Goal: Transaction & Acquisition: Purchase product/service

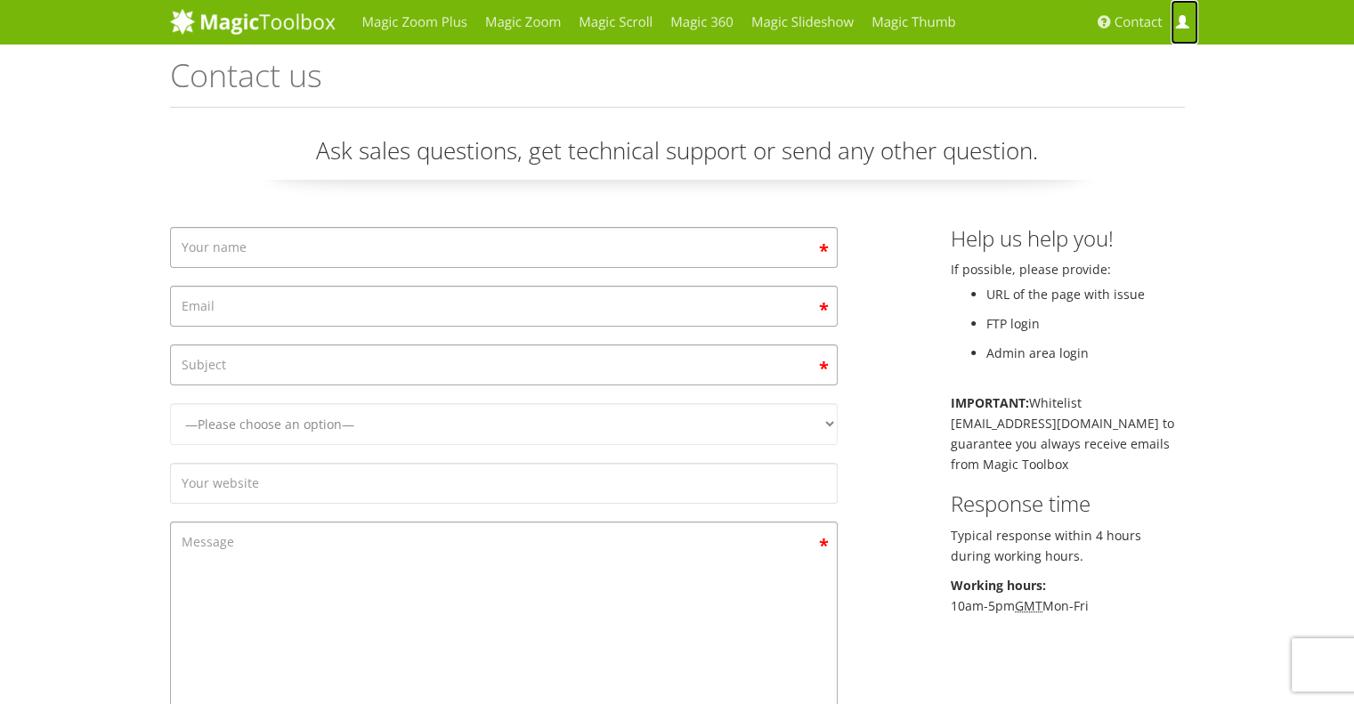
click at [1182, 25] on span at bounding box center [1181, 22] width 13 height 13
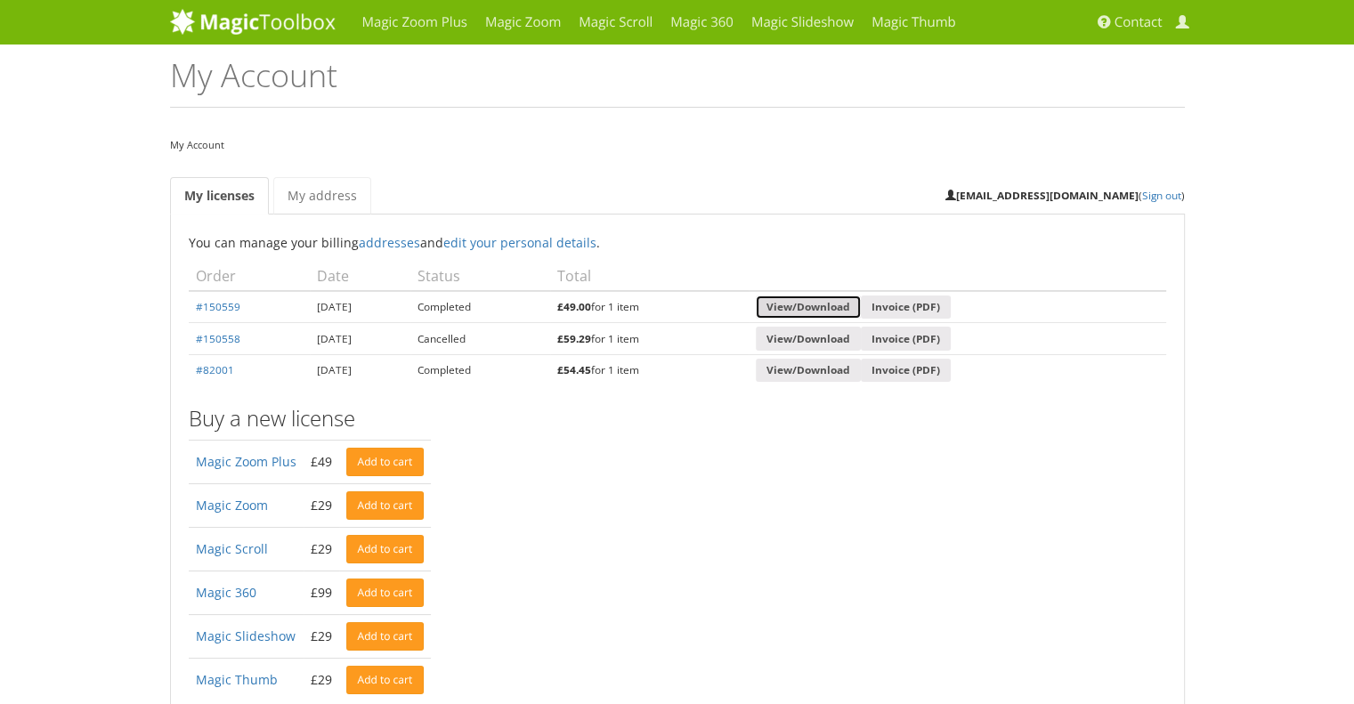
click at [861, 304] on link "View/Download" at bounding box center [808, 308] width 105 height 24
click at [855, 311] on link "View/Download" at bounding box center [808, 308] width 105 height 24
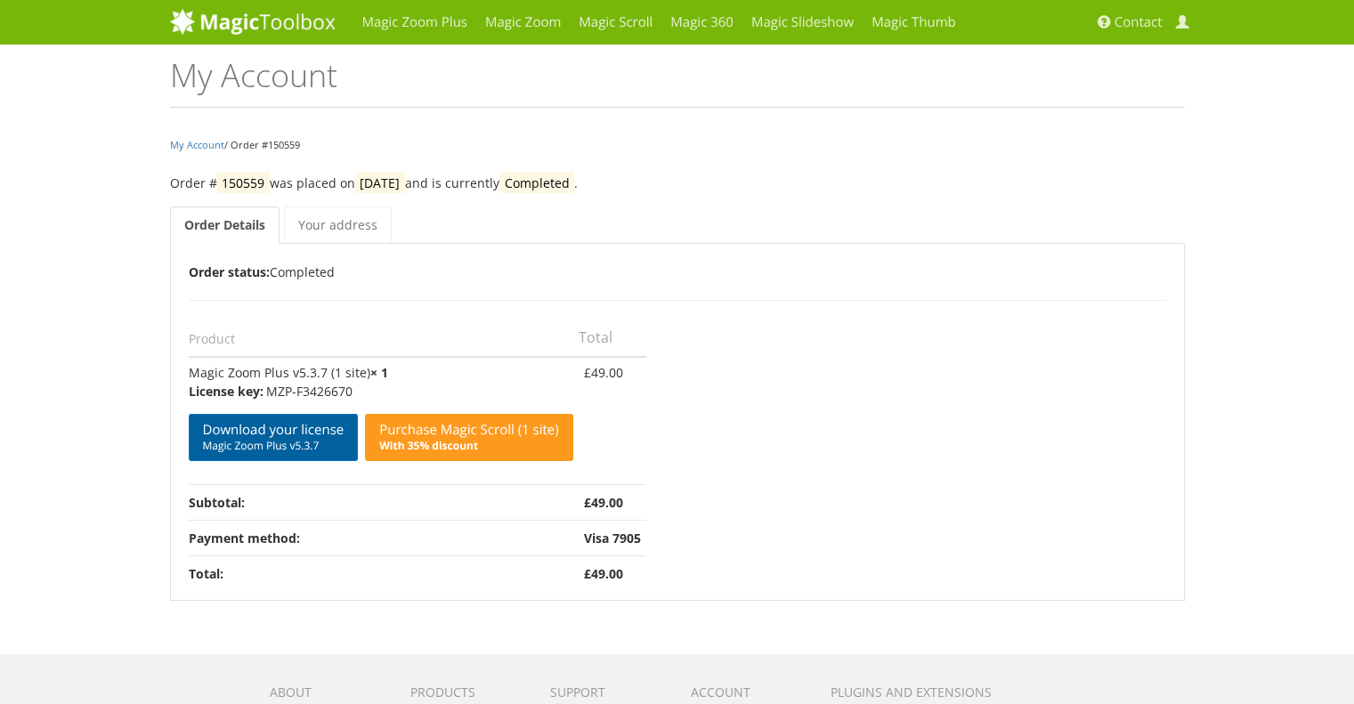
click at [300, 431] on link "Download your license Magic Zoom Plus v5.3.7" at bounding box center [274, 437] width 170 height 47
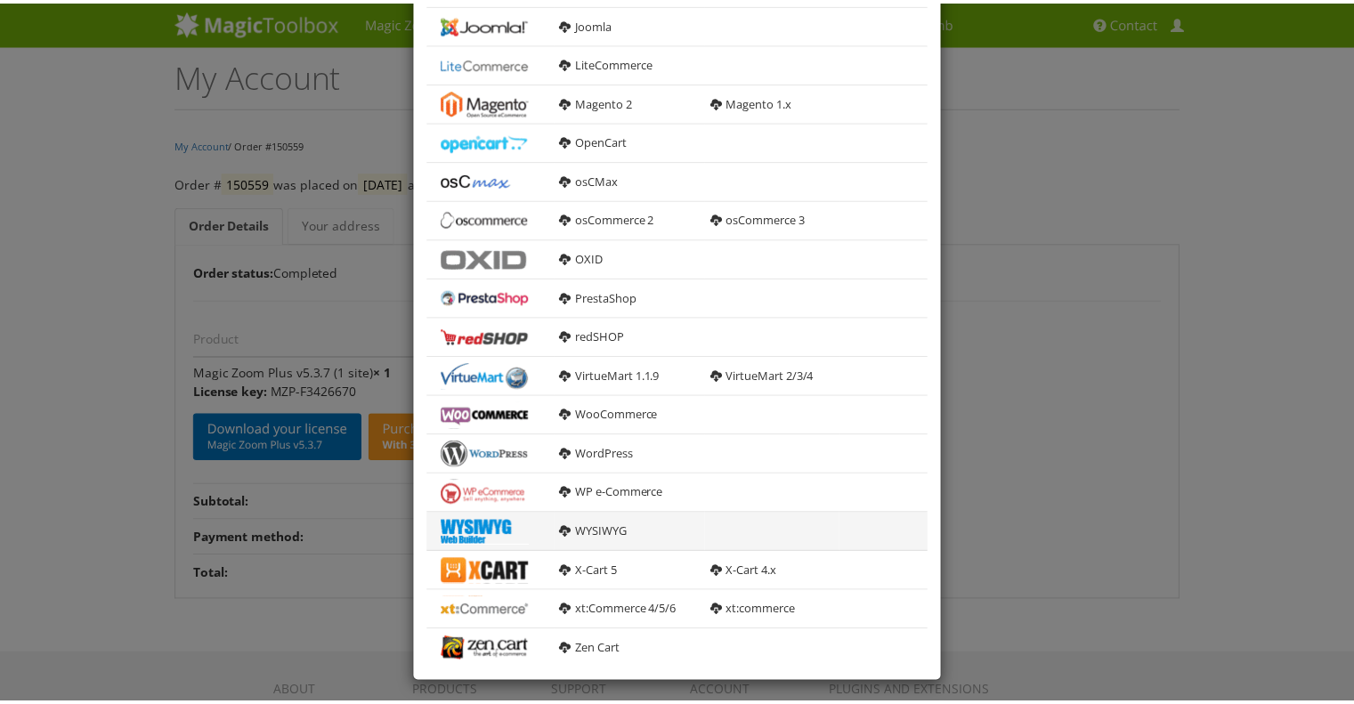
scroll to position [474, 0]
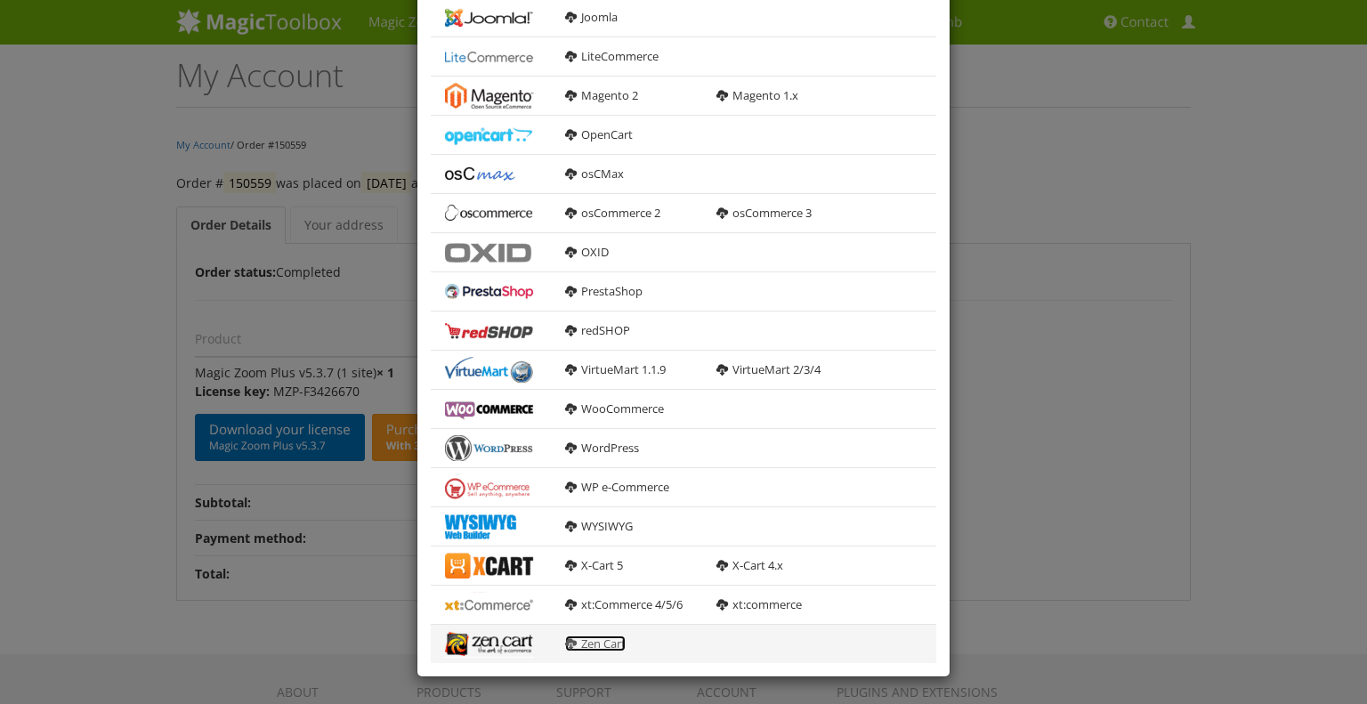
click at [589, 643] on link "Zen Cart" at bounding box center [595, 644] width 61 height 16
click at [360, 377] on div "× Download Magic Zoom Plus 5.3.7 General HTML version For manual integration ma…" at bounding box center [683, 352] width 1367 height 704
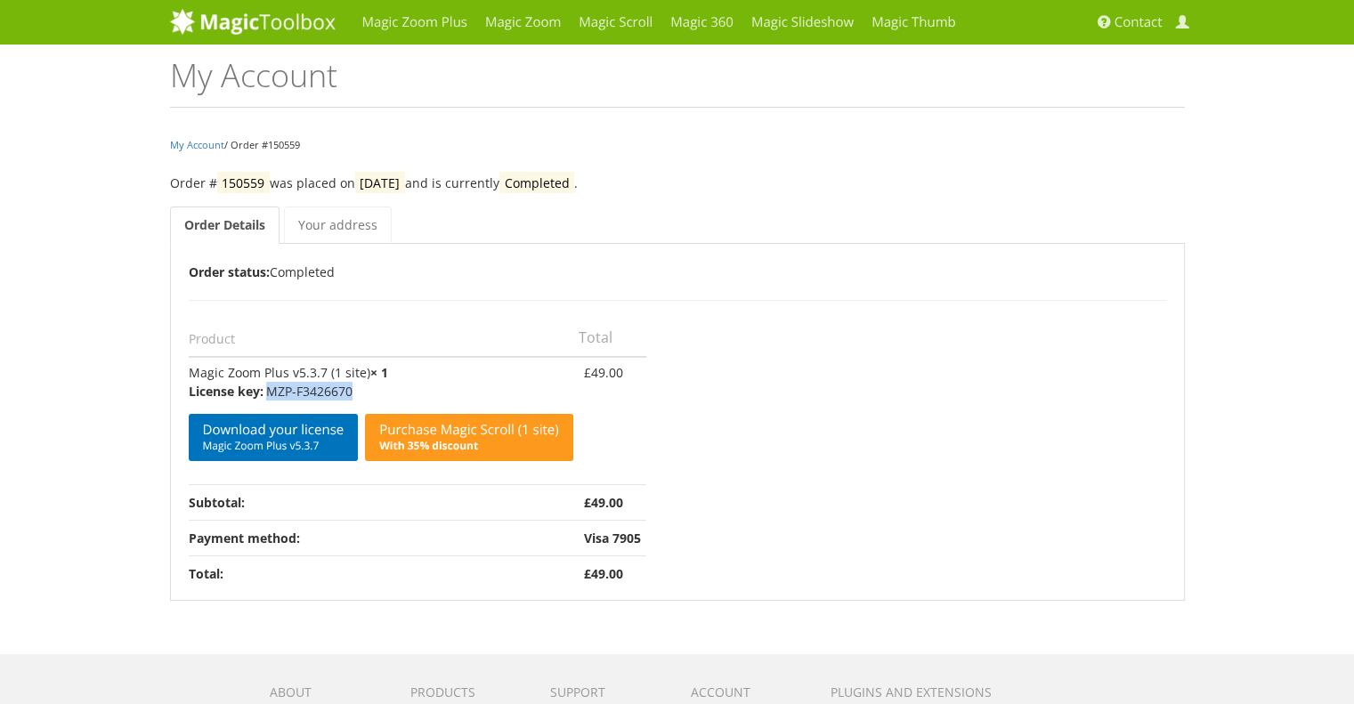
drag, startPoint x: 349, startPoint y: 387, endPoint x: 266, endPoint y: 384, distance: 82.9
click at [266, 384] on p "MZP-F3426670" at bounding box center [381, 391] width 385 height 19
copy p "MZP-F3426670"
click at [320, 231] on link "Your address" at bounding box center [338, 225] width 108 height 37
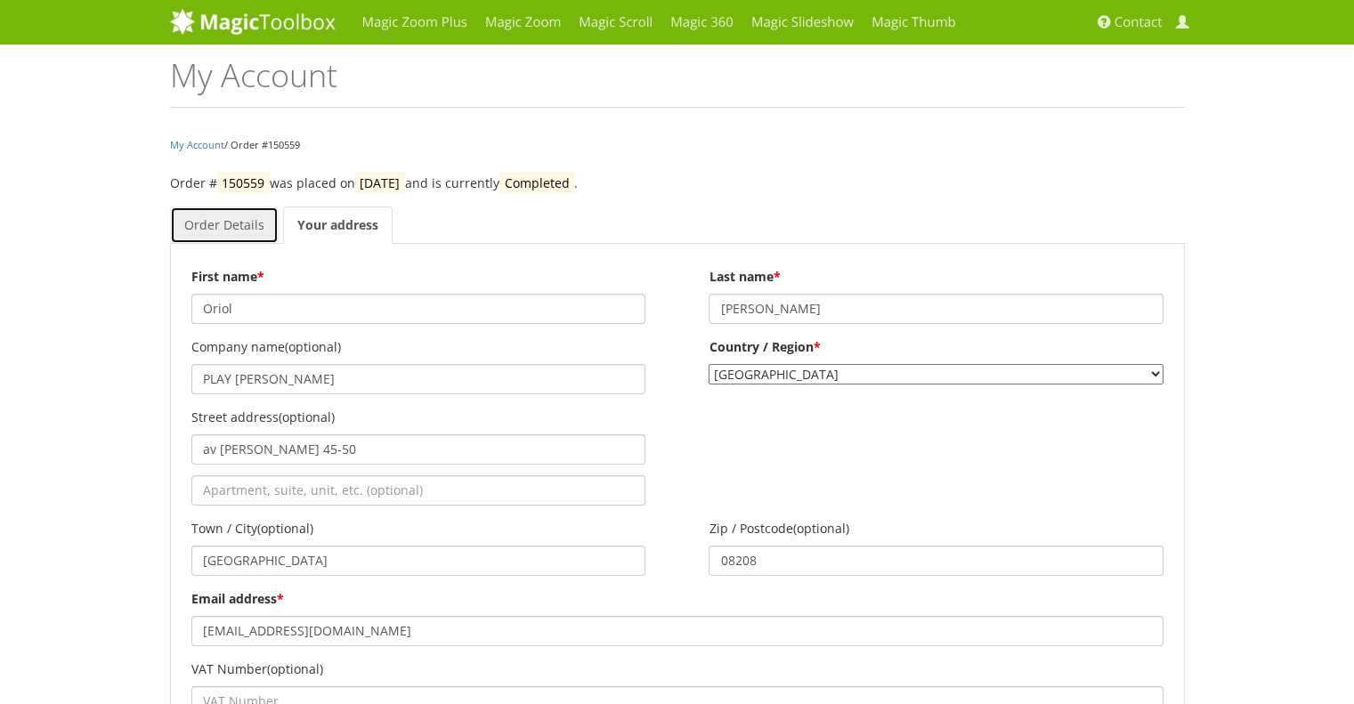
click at [241, 229] on link "Order Details" at bounding box center [224, 225] width 109 height 37
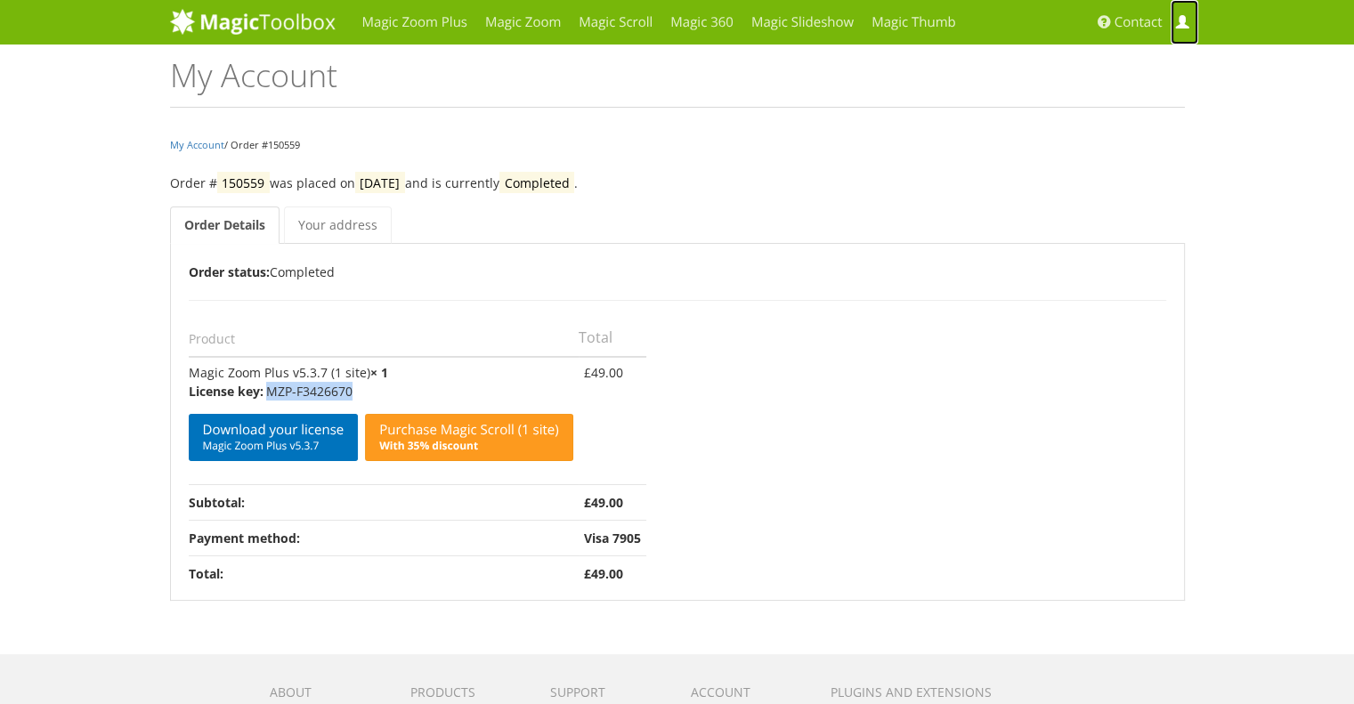
click at [1185, 20] on span at bounding box center [1181, 22] width 13 height 13
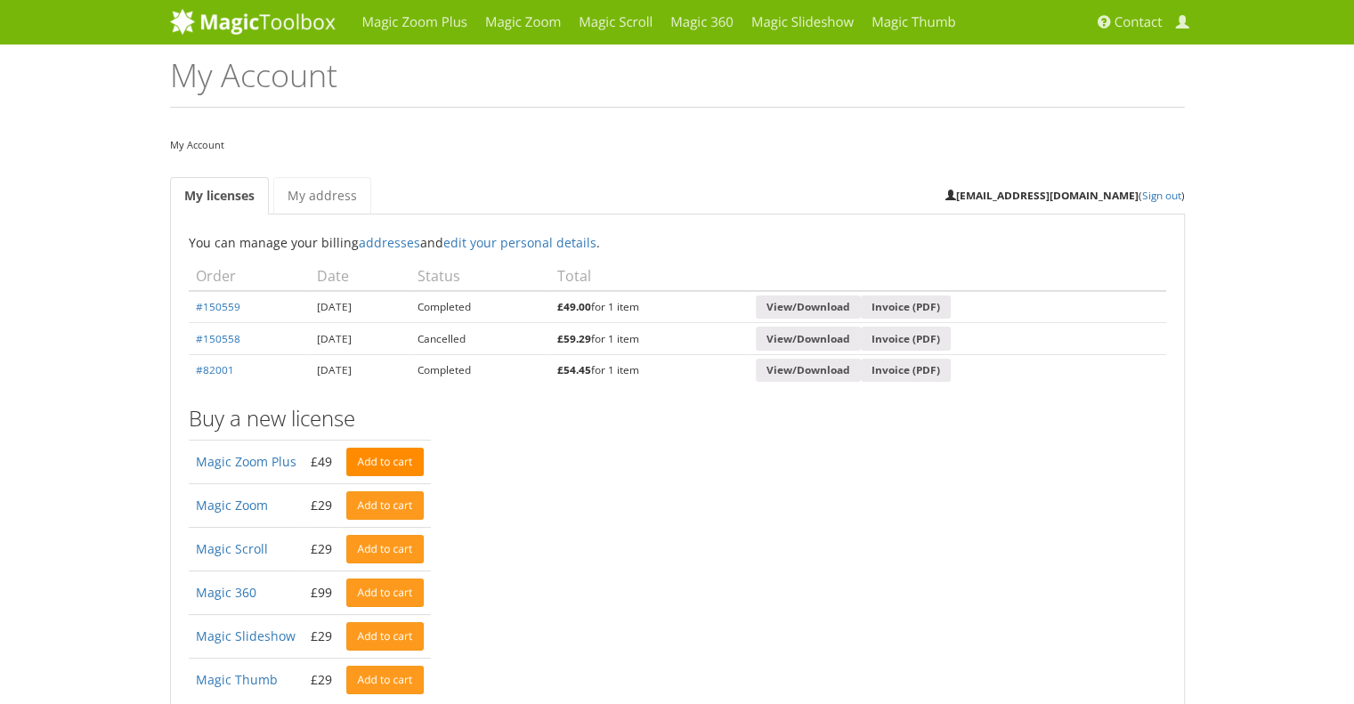
click at [358, 466] on link "Add to cart" at bounding box center [385, 462] width 78 height 28
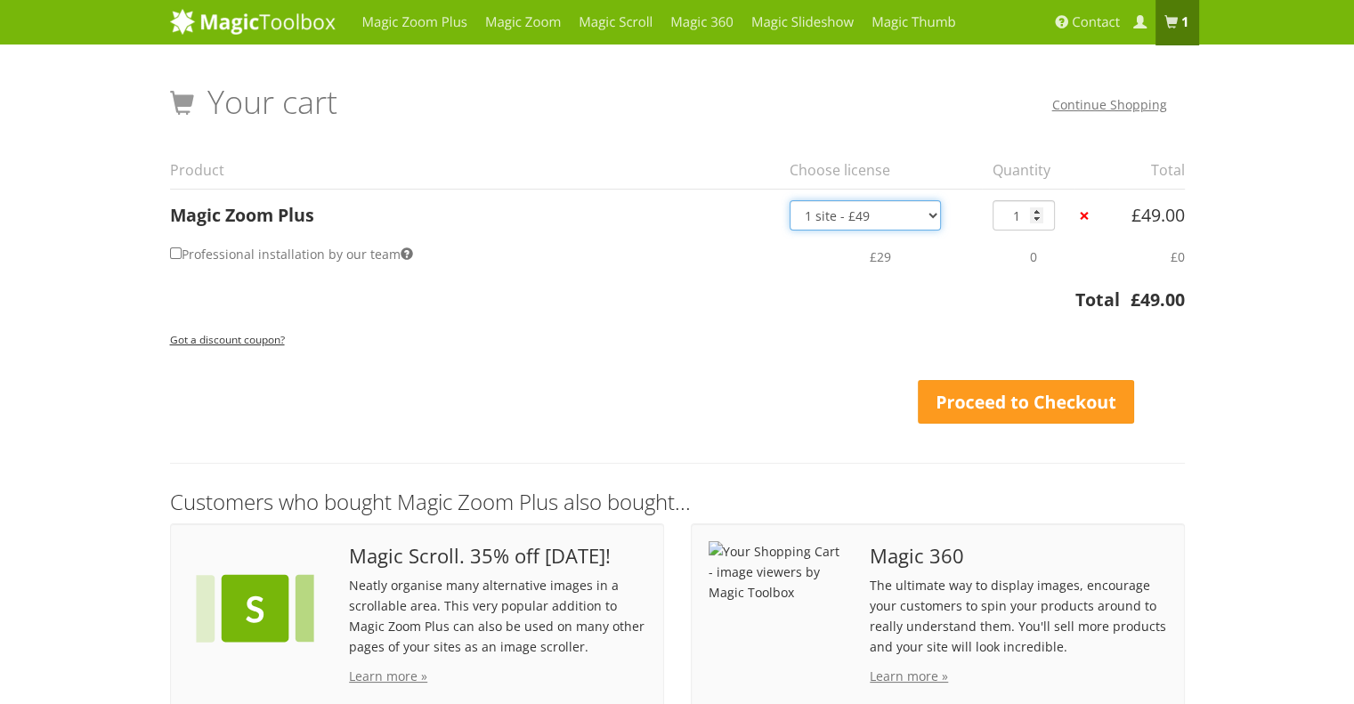
click at [858, 221] on select "1 site - £49 5 websites - £149 10 websites - £249 Unlimited - £599 Bundled - £1…" at bounding box center [865, 215] width 151 height 30
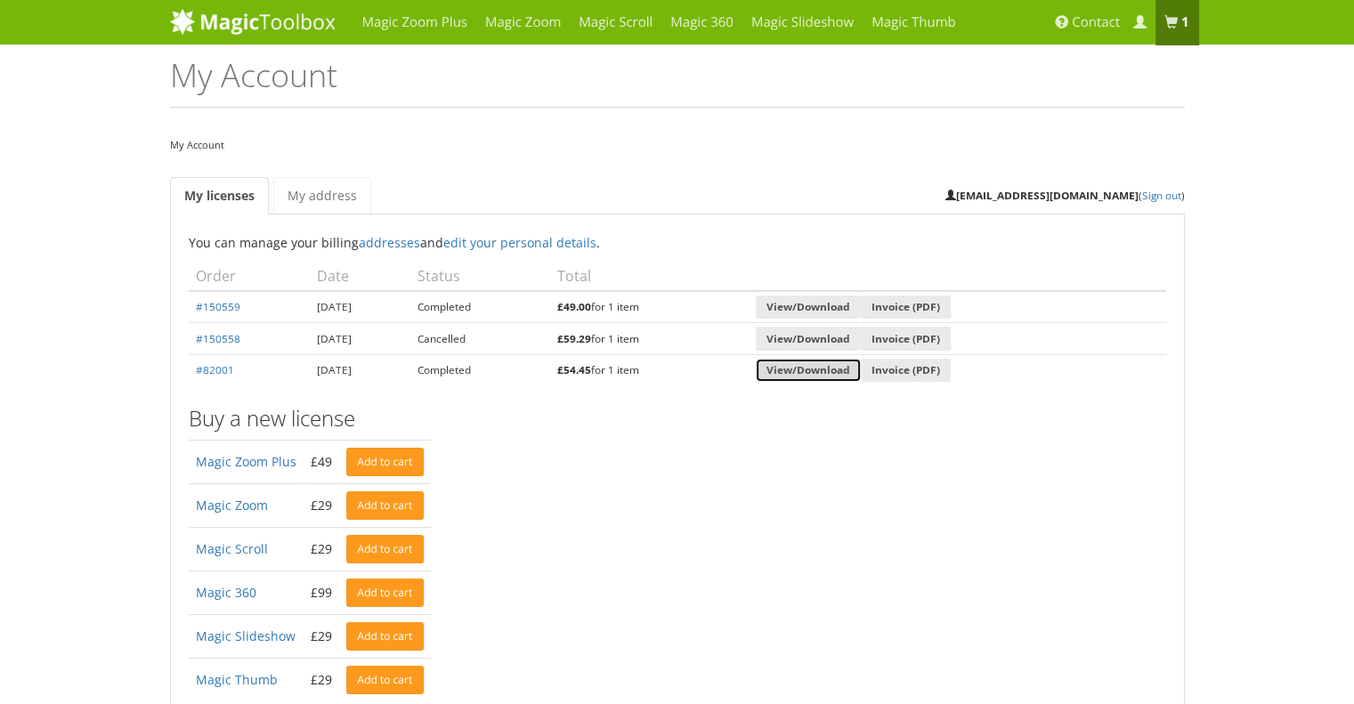
click at [861, 371] on link "View/Download" at bounding box center [808, 371] width 105 height 24
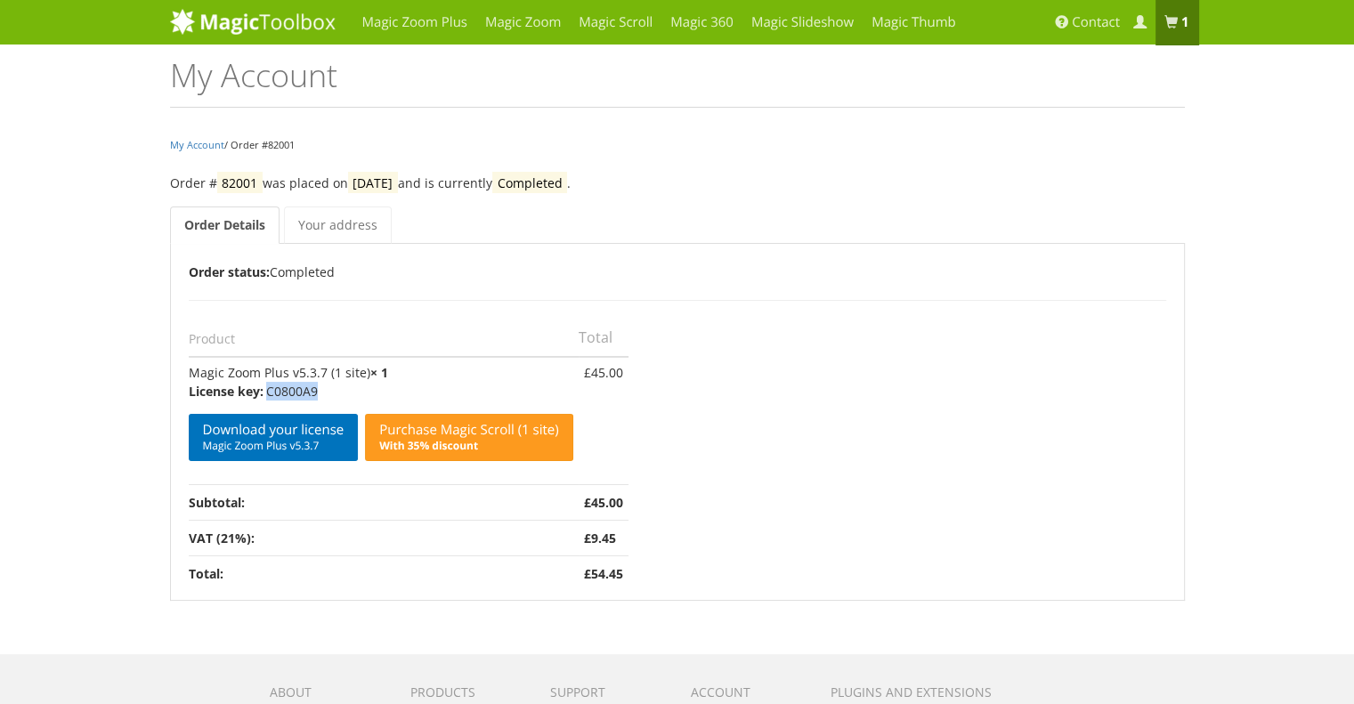
drag, startPoint x: 319, startPoint y: 391, endPoint x: 270, endPoint y: 388, distance: 49.0
click at [270, 388] on p "C0800A9" at bounding box center [381, 391] width 385 height 19
copy p "C0800A9"
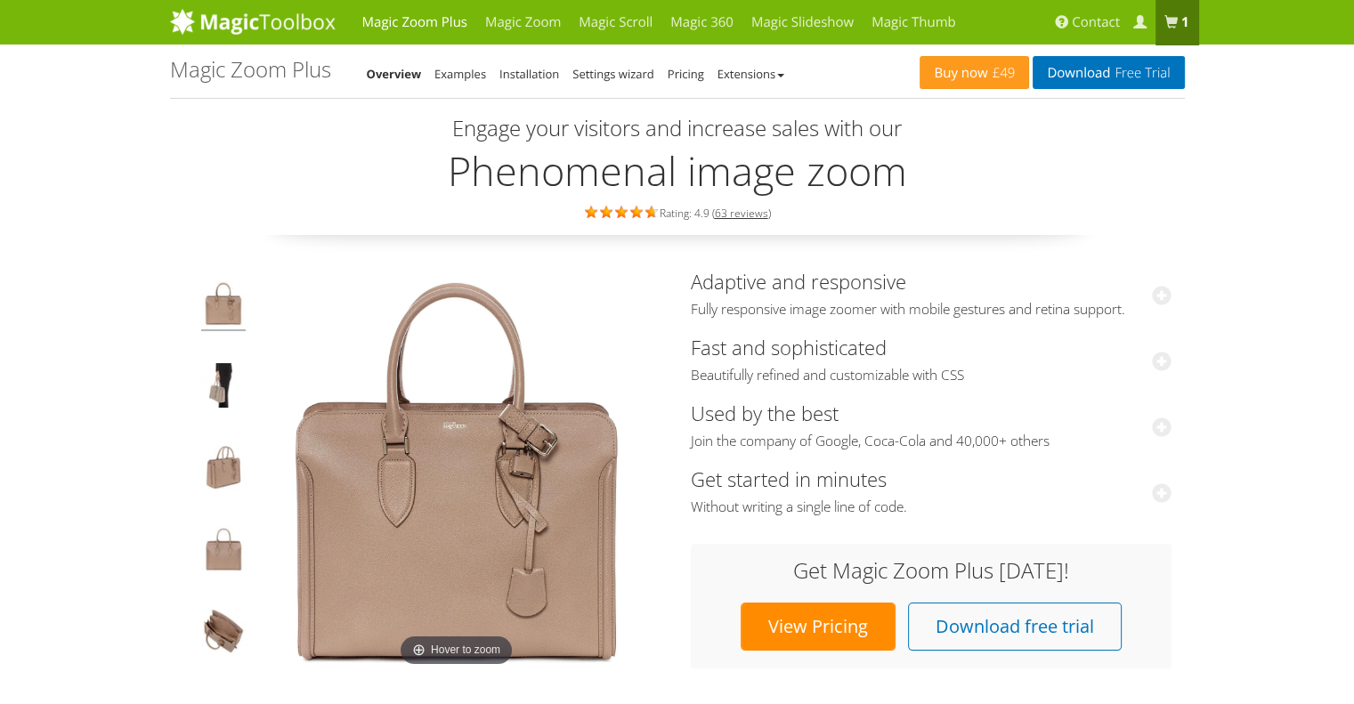
click at [845, 633] on link "View Pricing" at bounding box center [818, 627] width 155 height 48
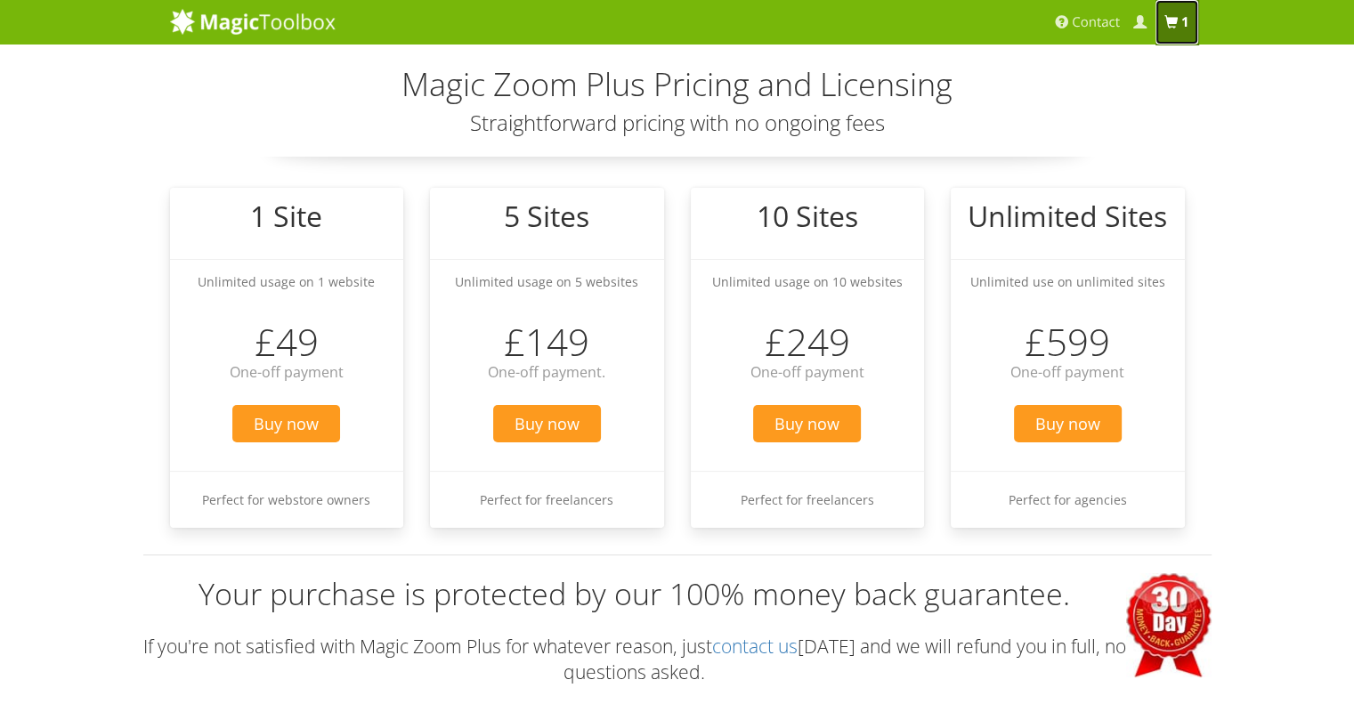
click at [1171, 24] on span at bounding box center [1170, 22] width 13 height 13
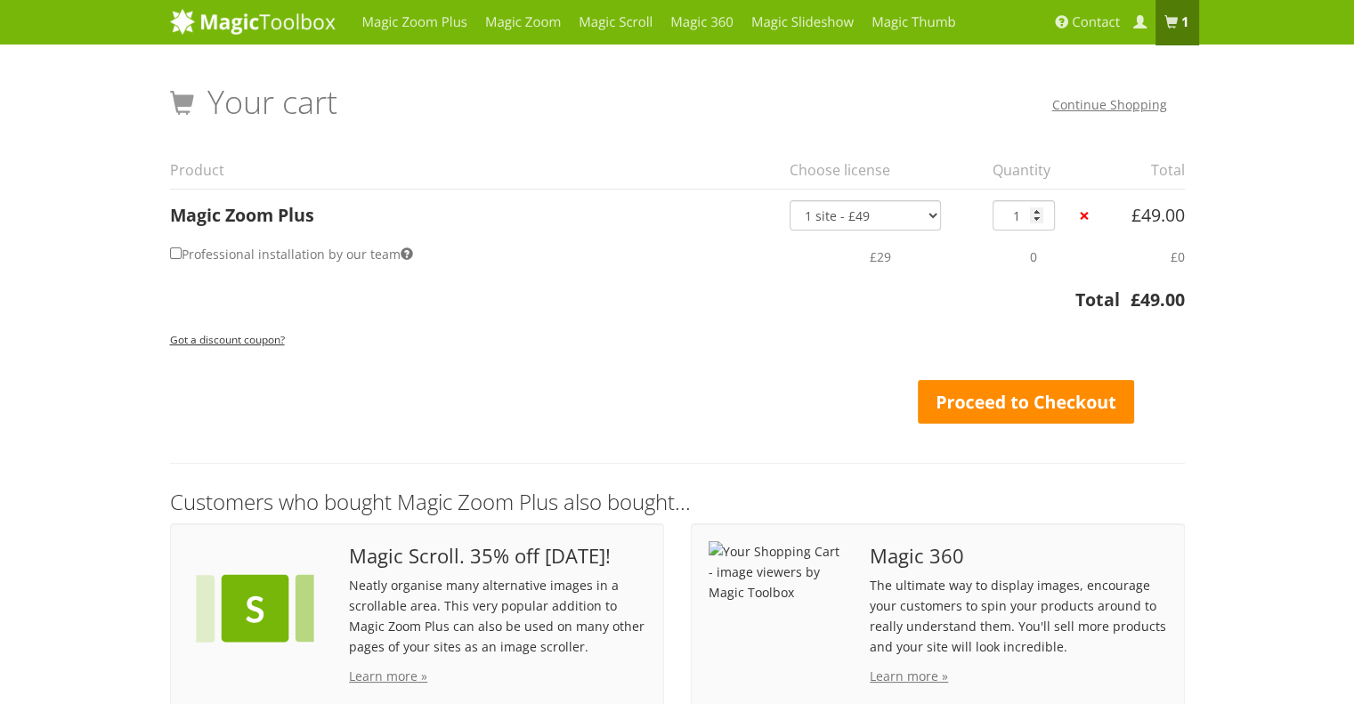
click at [1005, 395] on link "Proceed to Checkout" at bounding box center [1026, 402] width 217 height 45
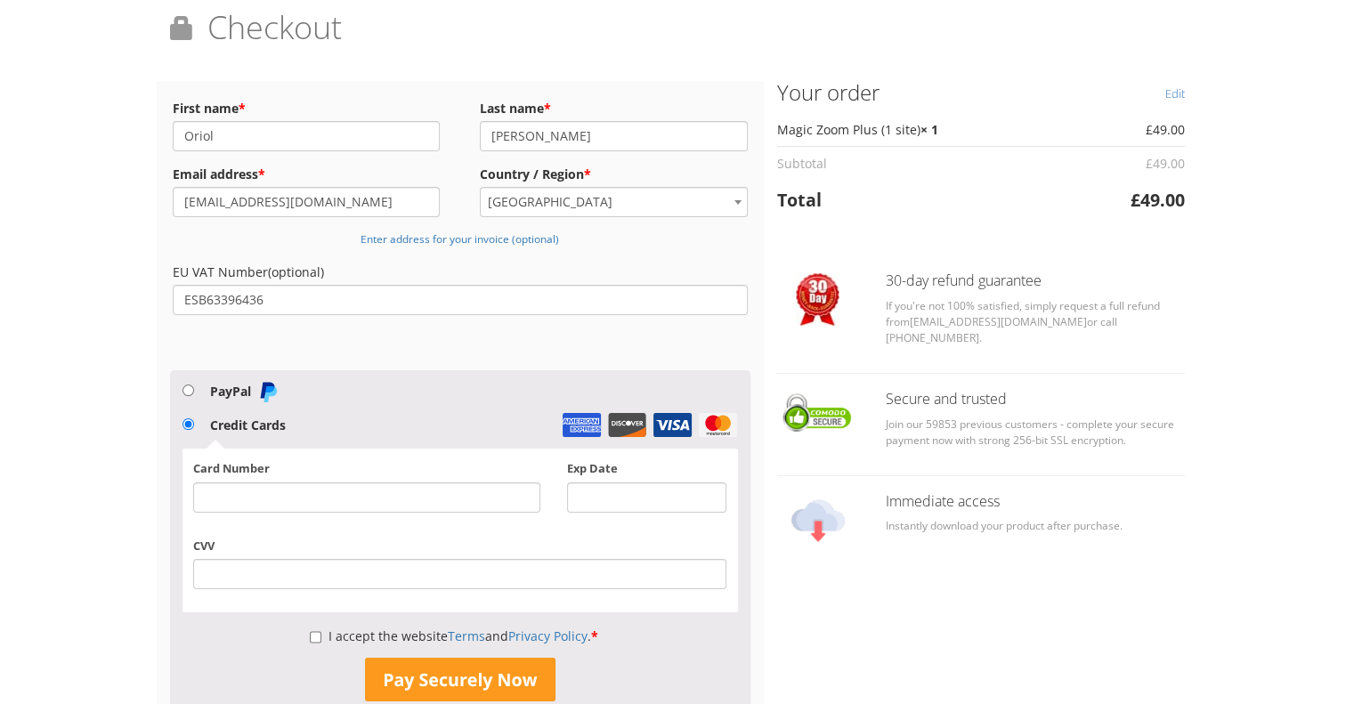
scroll to position [178, 0]
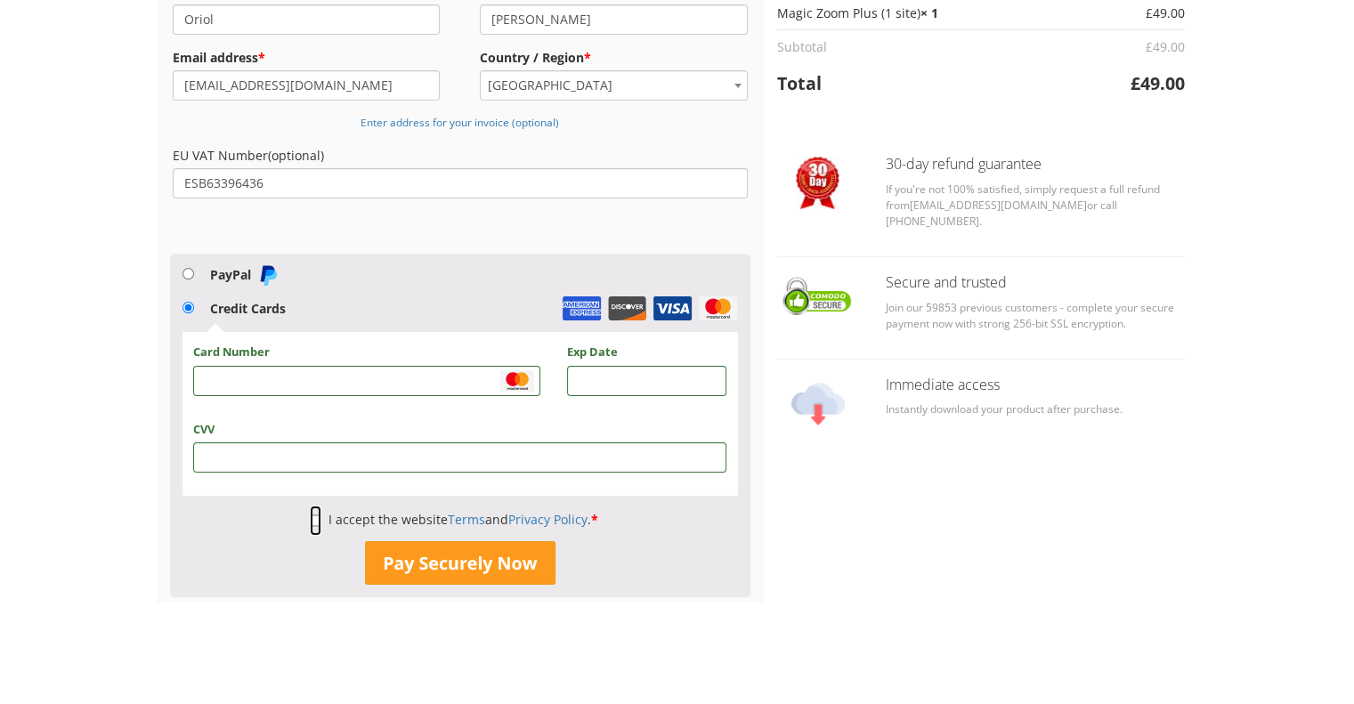
click at [315, 514] on input "I accept the website Terms and Privacy Policy . *" at bounding box center [316, 521] width 12 height 30
checkbox input "true"
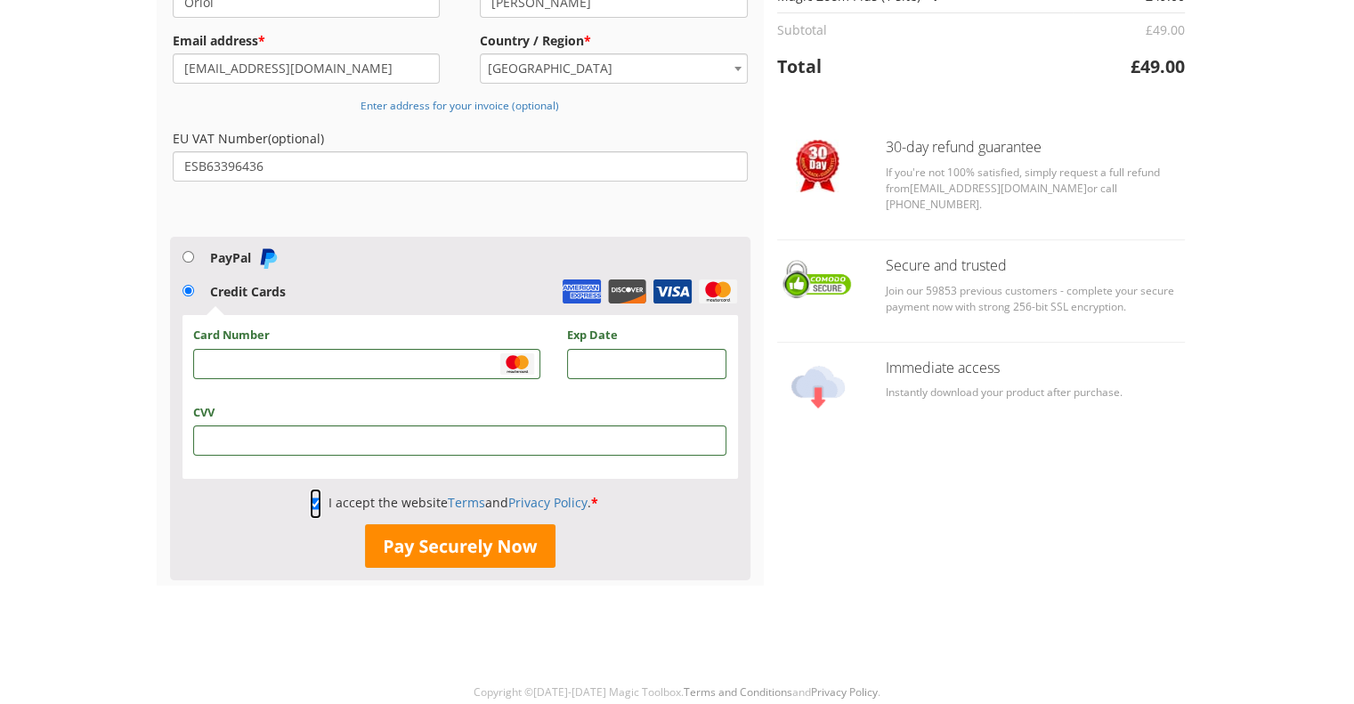
scroll to position [199, 0]
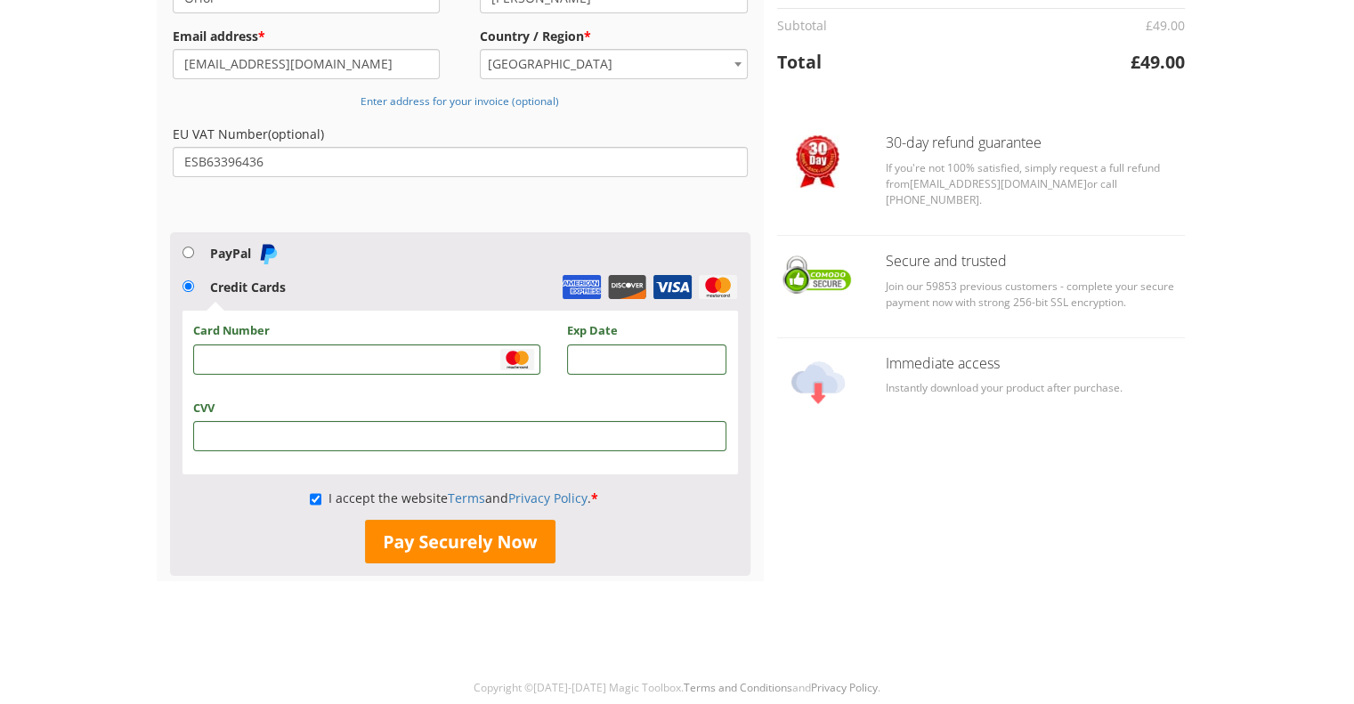
click at [421, 548] on button "Pay Securely Now" at bounding box center [460, 542] width 190 height 45
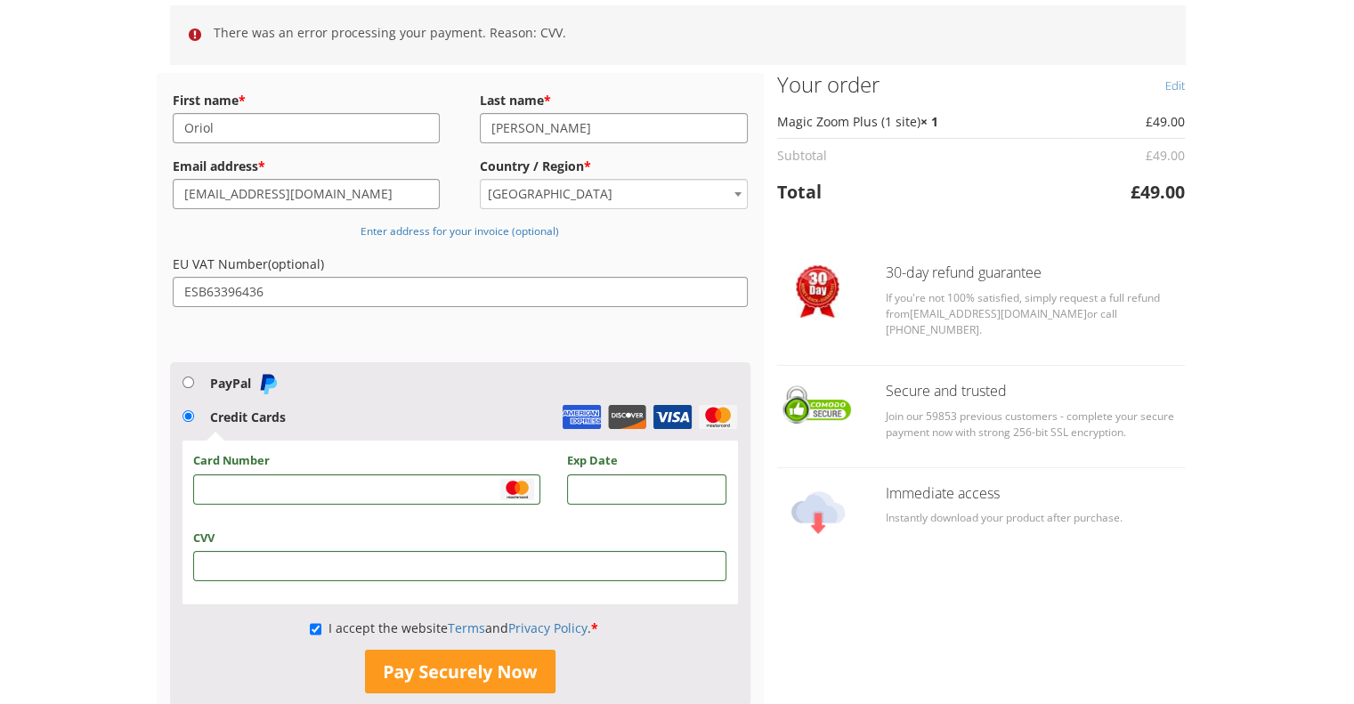
scroll to position [239, 0]
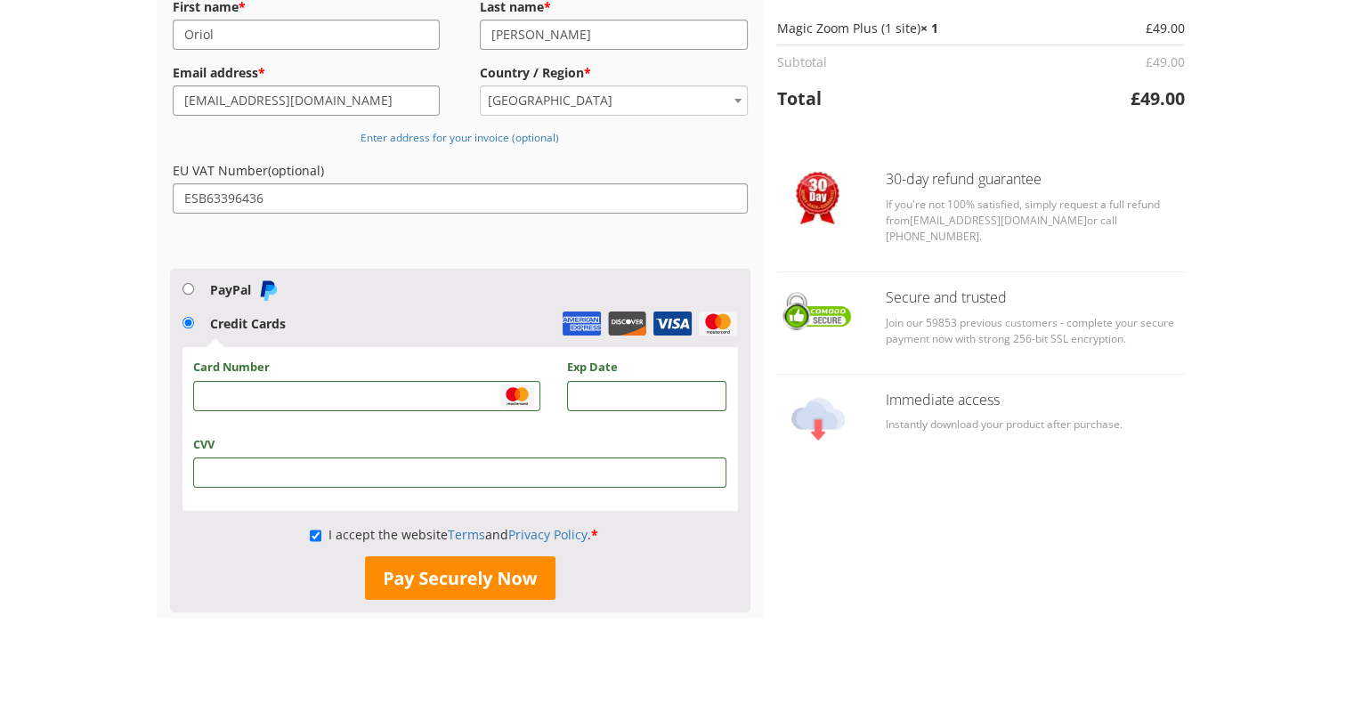
click at [459, 587] on button "Pay Securely Now" at bounding box center [460, 578] width 190 height 45
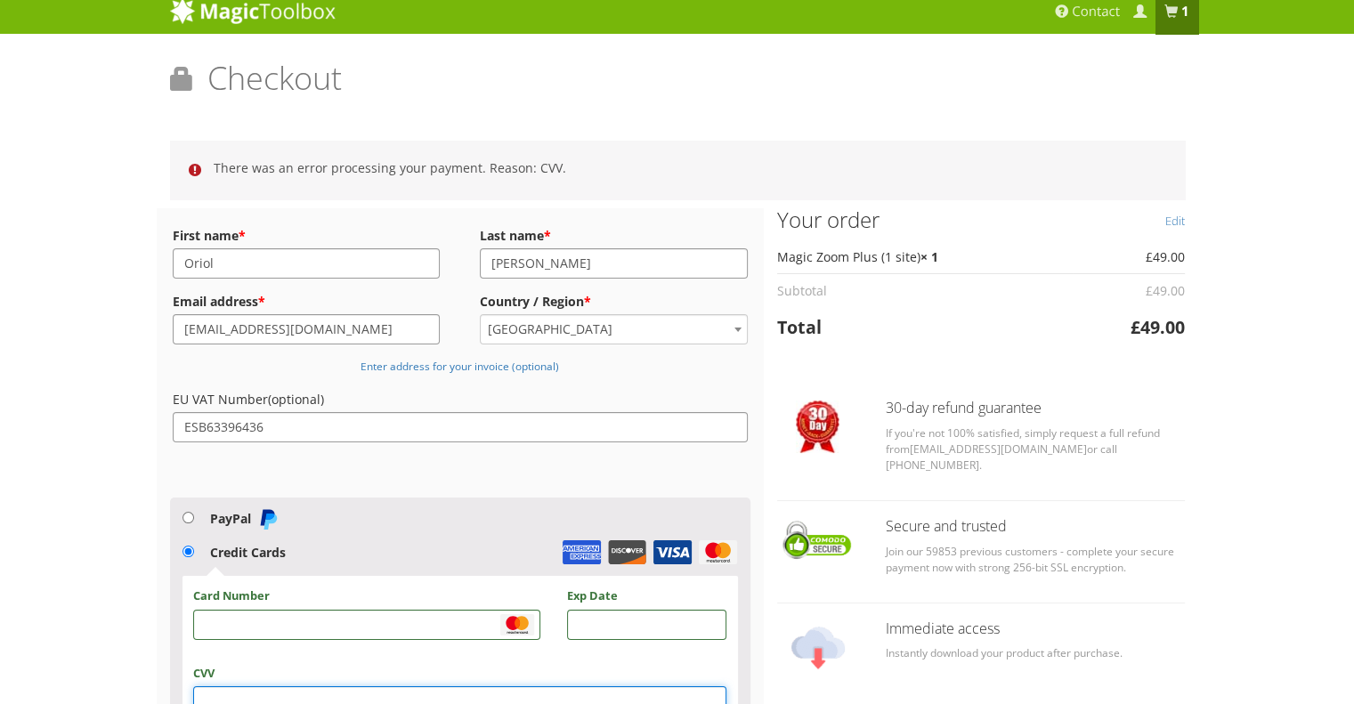
scroll to position [0, 0]
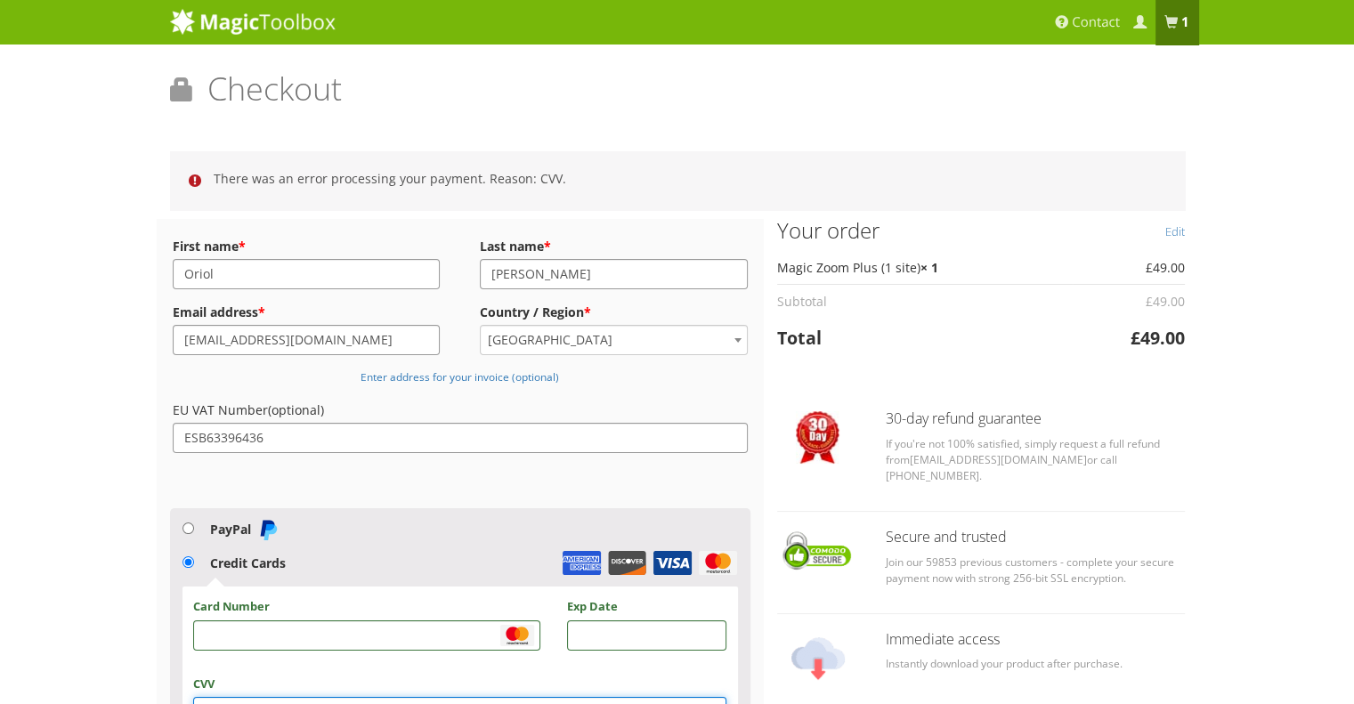
click at [398, 187] on li "There was an error processing your payment. Reason: CVV." at bounding box center [687, 178] width 946 height 20
click at [1167, 29] on span at bounding box center [1170, 22] width 13 height 13
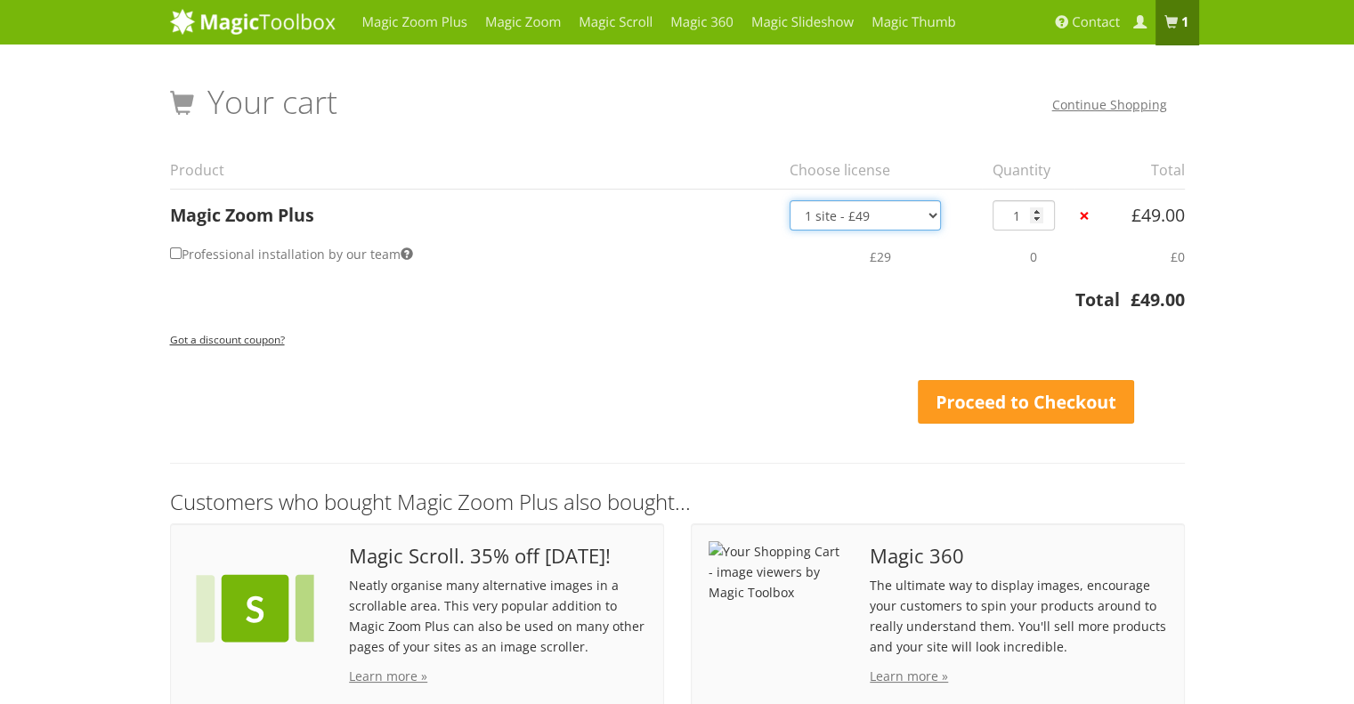
click at [887, 209] on select "1 site - £49 5 websites - £149 10 websites - £249 Unlimited - £599 Bundled - £1…" at bounding box center [865, 215] width 151 height 30
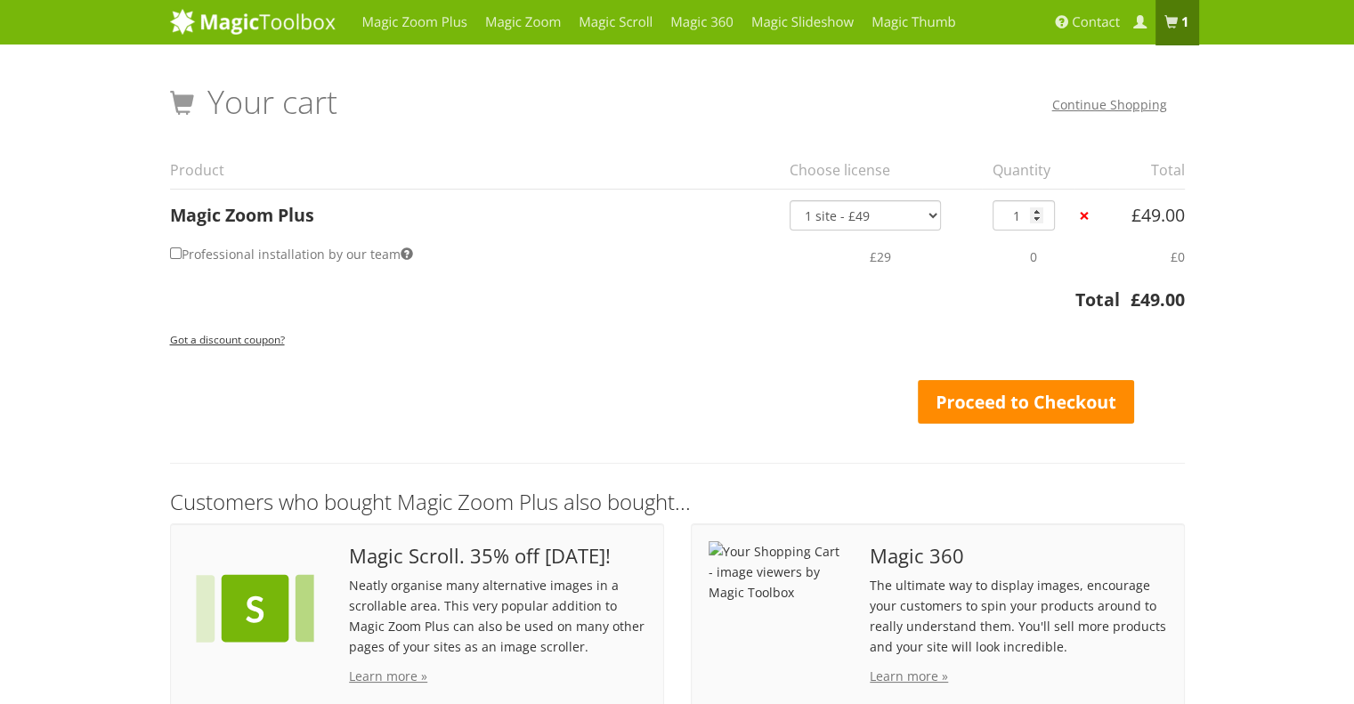
click at [996, 406] on link "Proceed to Checkout" at bounding box center [1026, 402] width 217 height 45
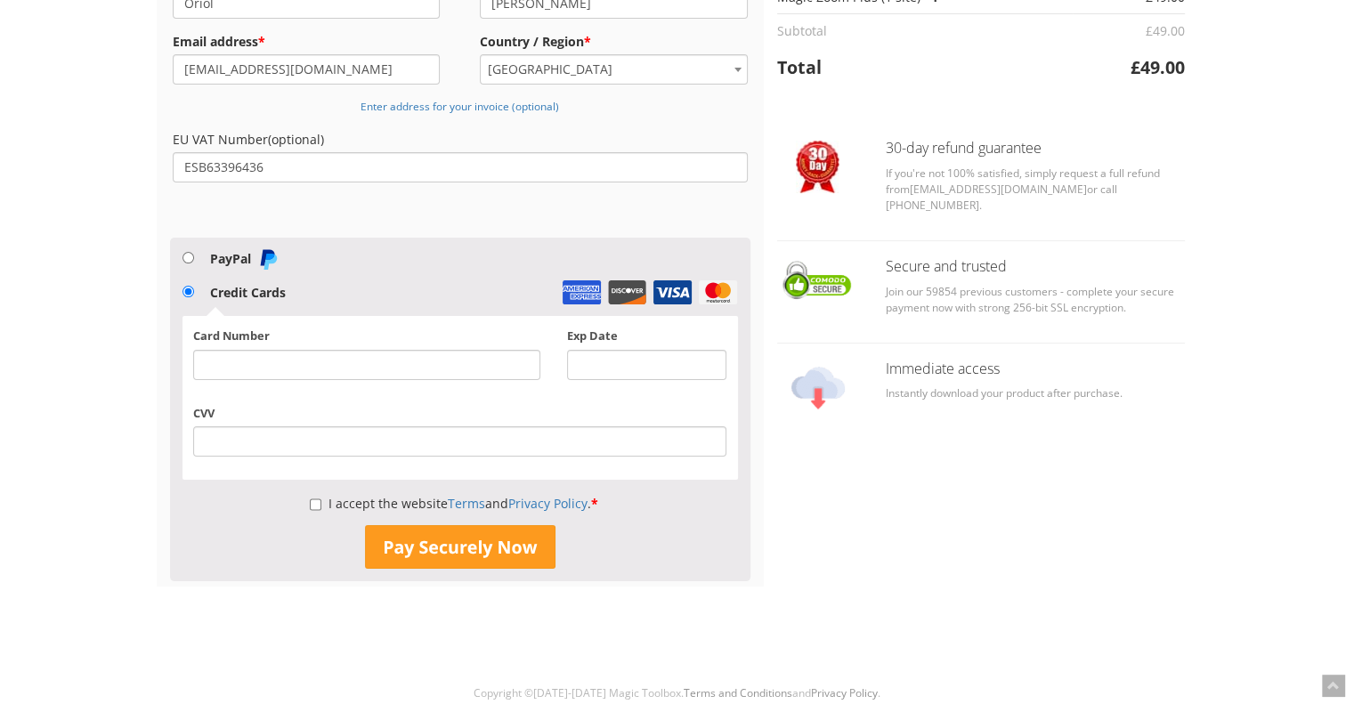
scroll to position [199, 0]
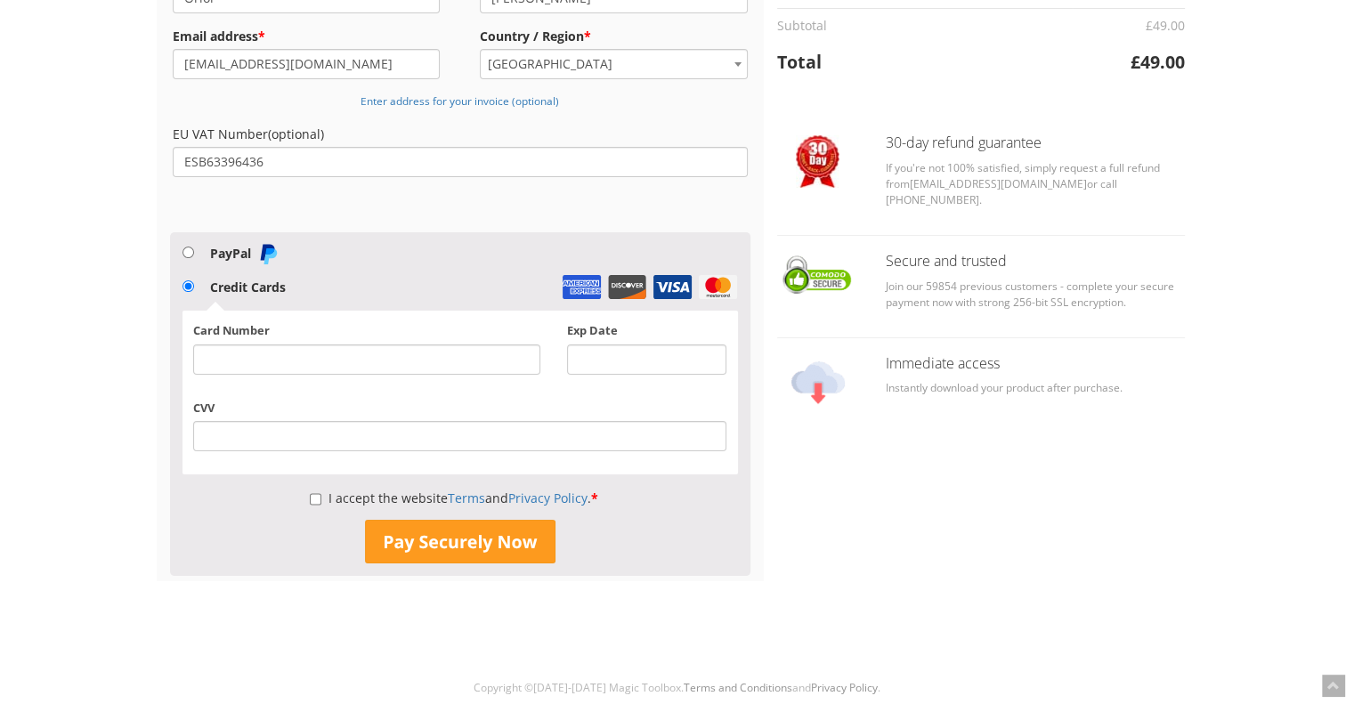
click at [359, 370] on div at bounding box center [366, 359] width 346 height 30
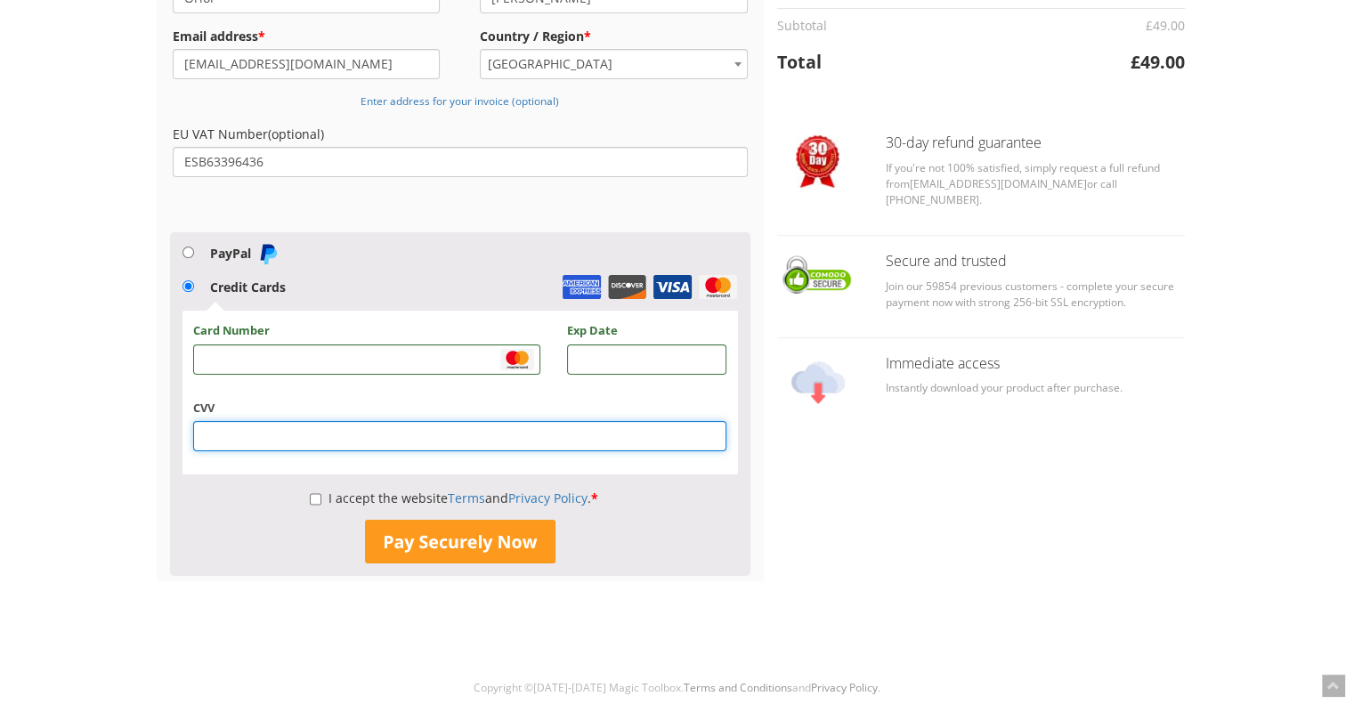
click at [401, 451] on div "CVV" at bounding box center [460, 431] width 560 height 63
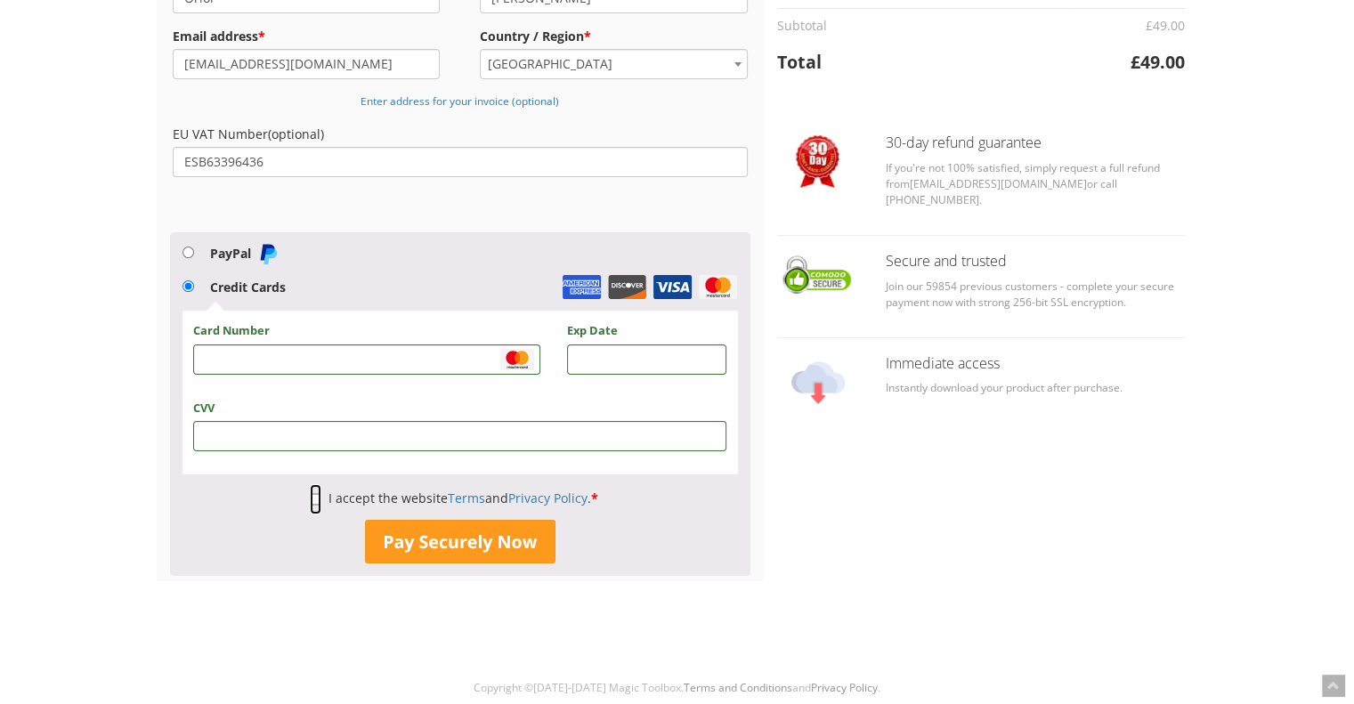
click at [311, 500] on input "I accept the website Terms and Privacy Policy . *" at bounding box center [316, 499] width 12 height 30
checkbox input "true"
click at [444, 563] on button "Pay Securely Now" at bounding box center [460, 542] width 190 height 45
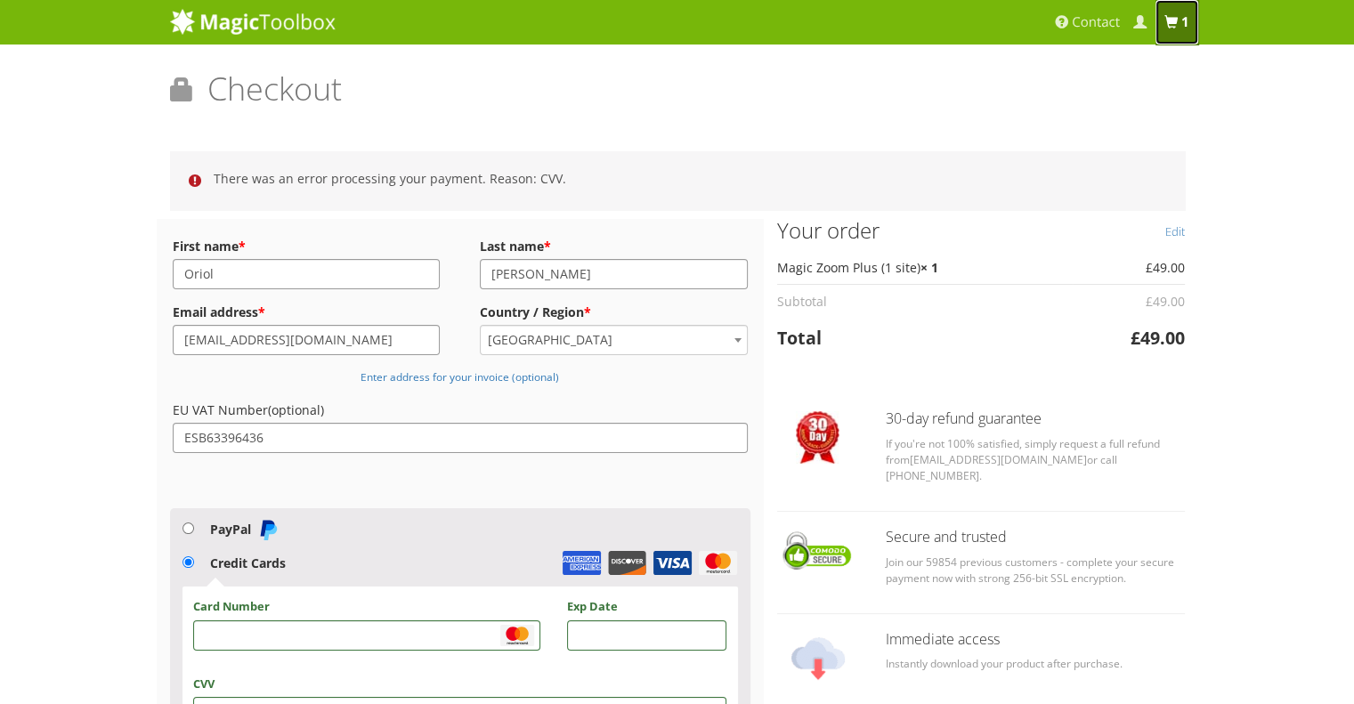
click at [1188, 31] on link "1 item" at bounding box center [1176, 22] width 43 height 45
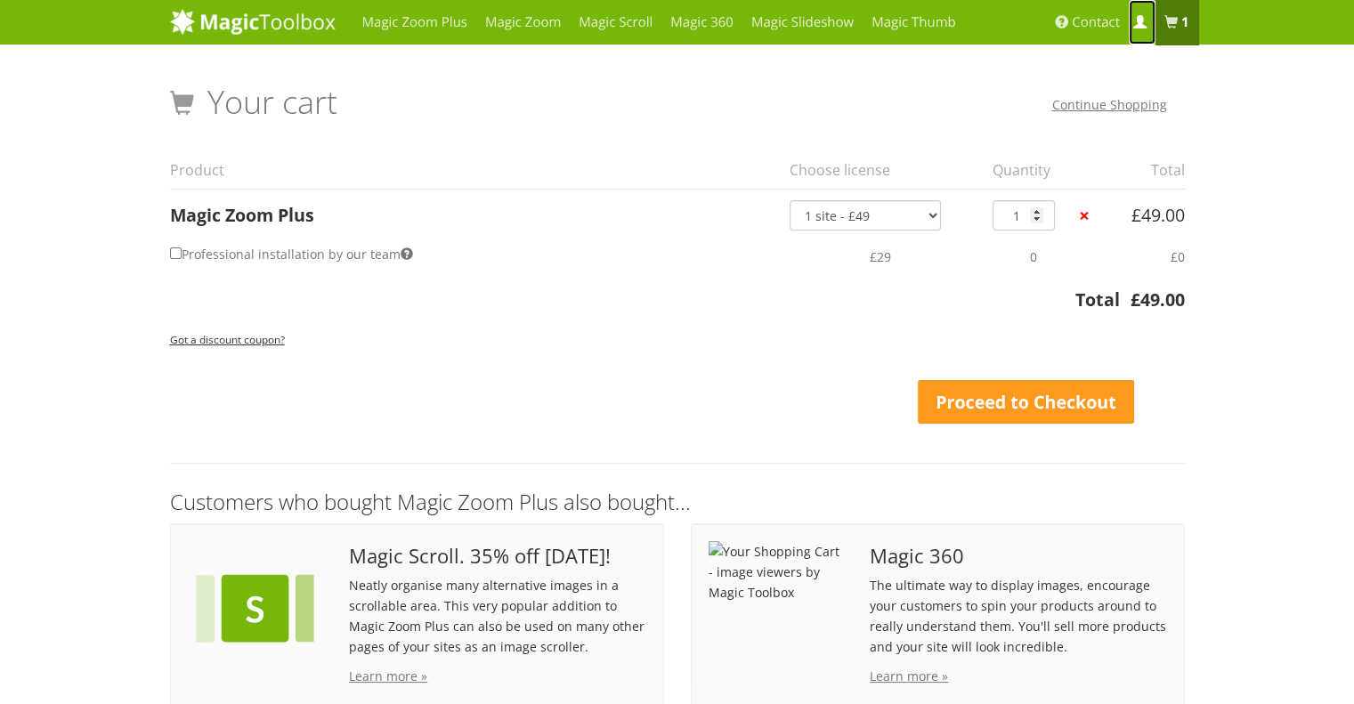
click at [1137, 28] on span at bounding box center [1139, 22] width 13 height 13
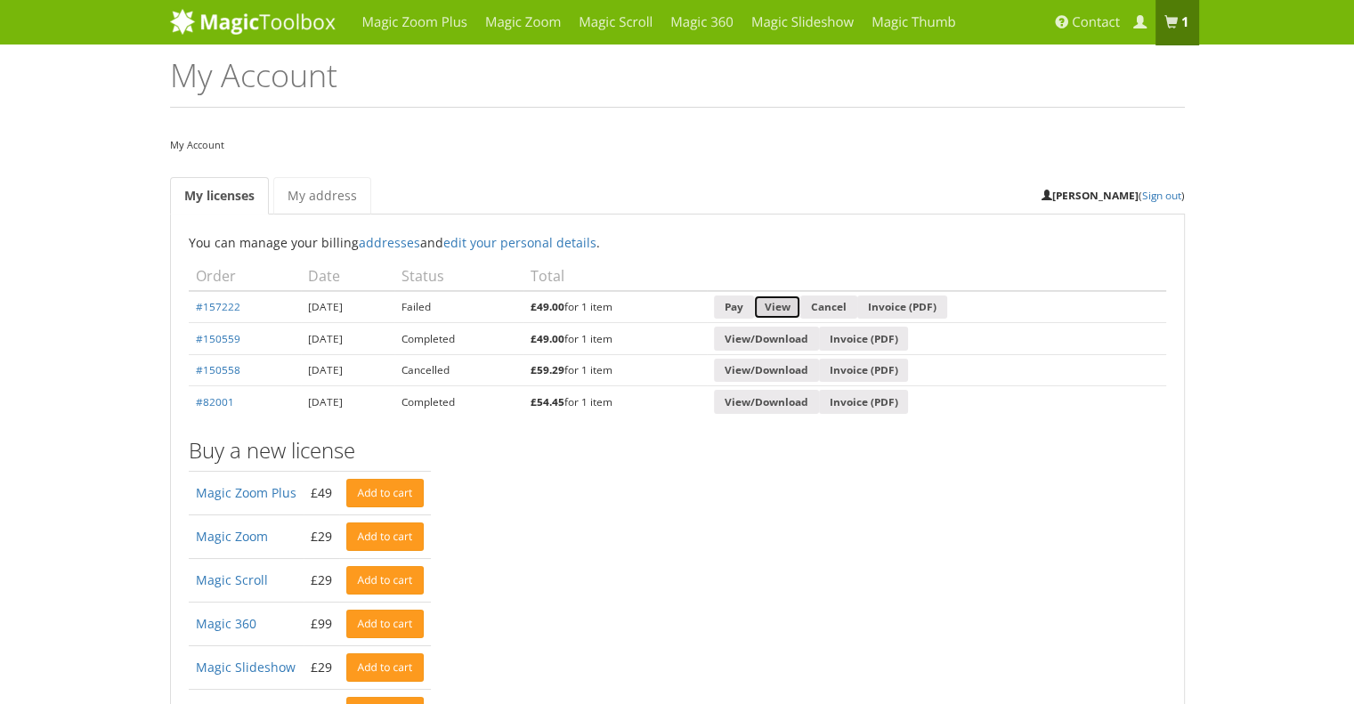
click at [801, 305] on link "View" at bounding box center [777, 308] width 47 height 24
click at [754, 302] on link "Pay" at bounding box center [734, 308] width 40 height 24
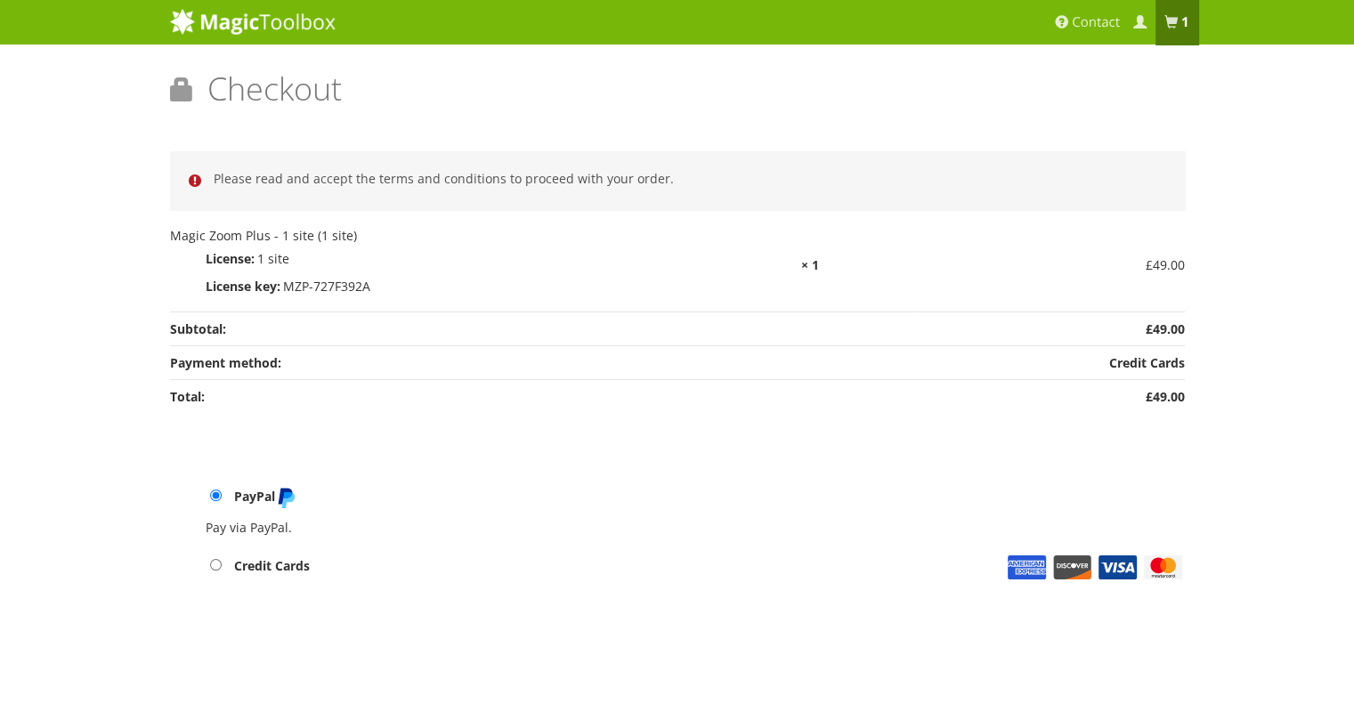
click at [271, 558] on label "Credit Cards" at bounding box center [695, 568] width 979 height 22
click at [222, 559] on input "Credit Cards" at bounding box center [216, 565] width 12 height 12
radio input "true"
click at [219, 495] on input "PayPal" at bounding box center [216, 496] width 12 height 12
radio input "true"
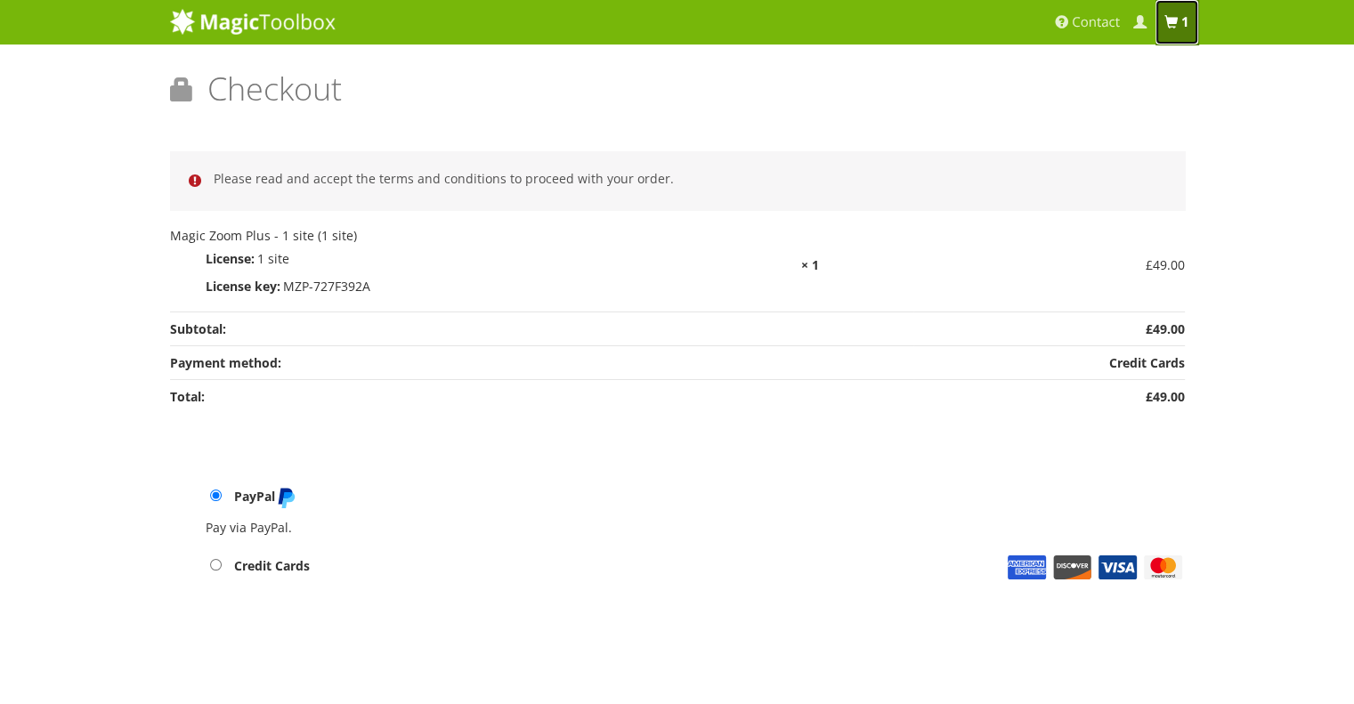
click at [1168, 28] on span at bounding box center [1170, 22] width 13 height 13
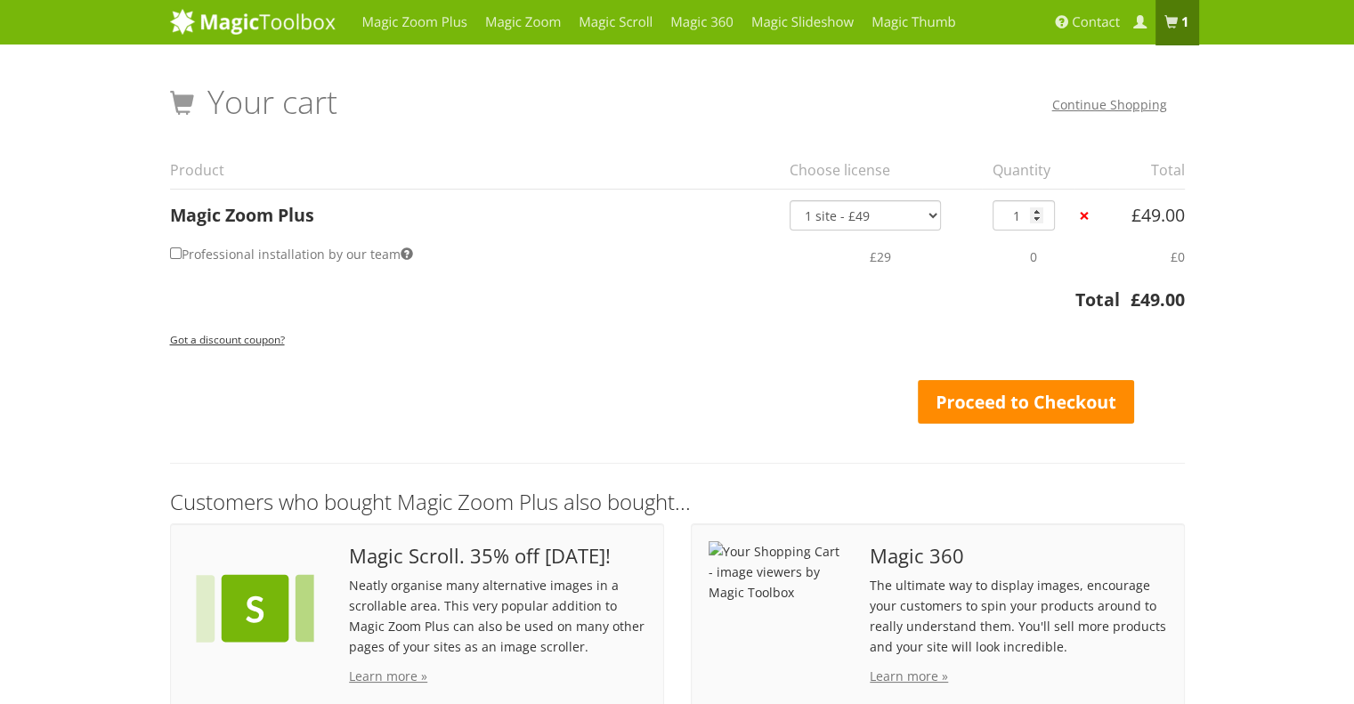
click at [1025, 396] on link "Proceed to Checkout" at bounding box center [1026, 402] width 217 height 45
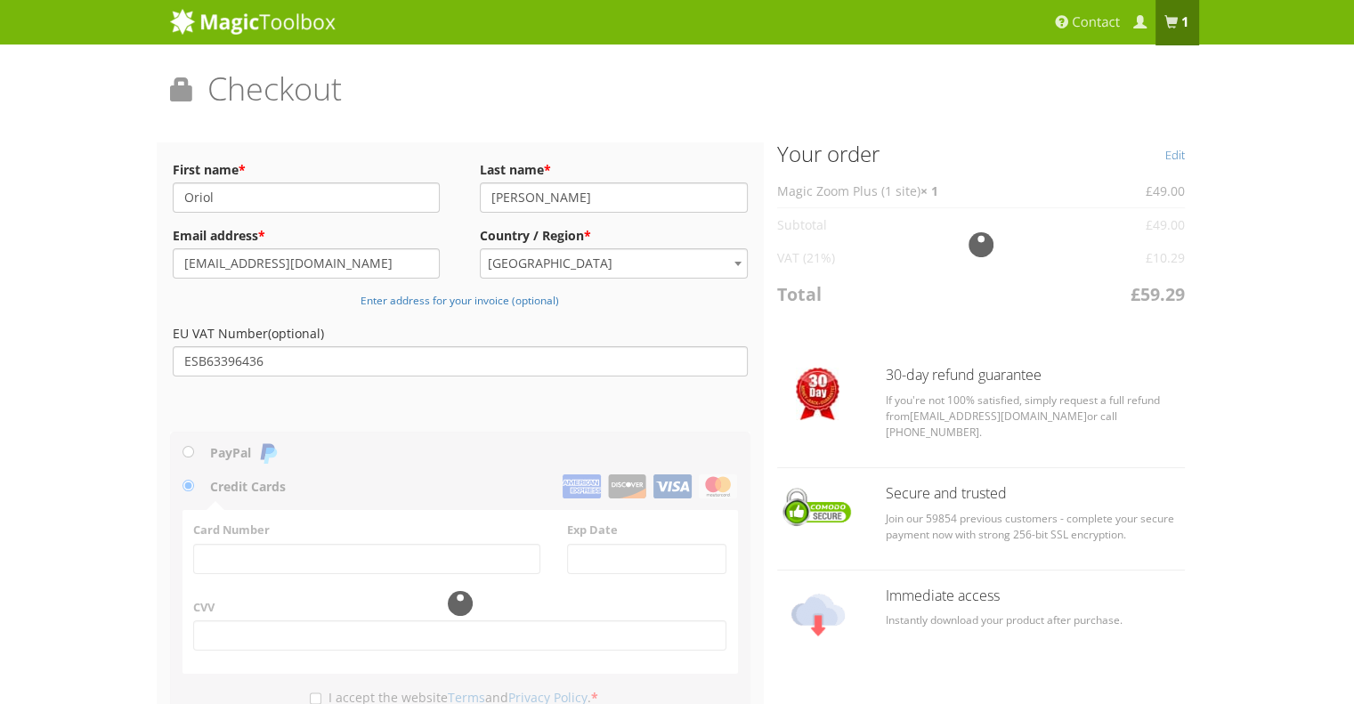
click at [193, 453] on div at bounding box center [460, 604] width 581 height 344
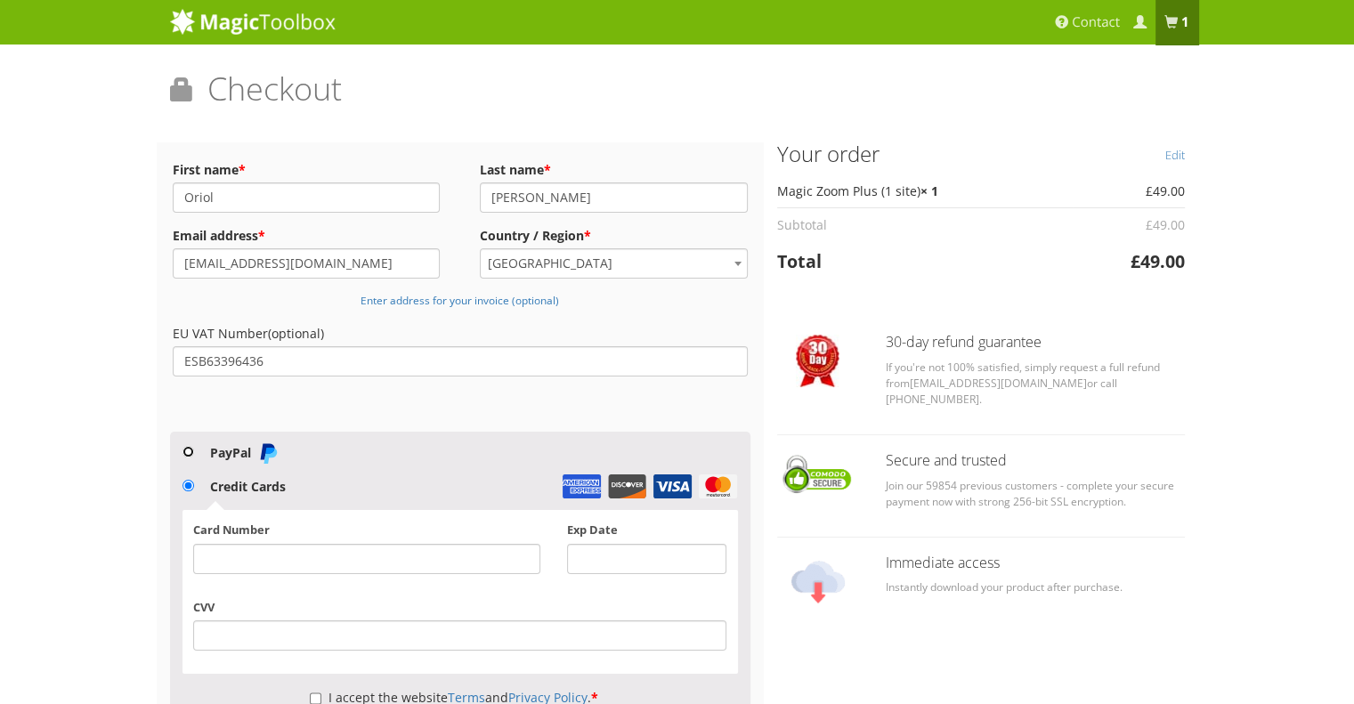
click at [188, 451] on input "PayPal" at bounding box center [188, 452] width 12 height 12
radio input "true"
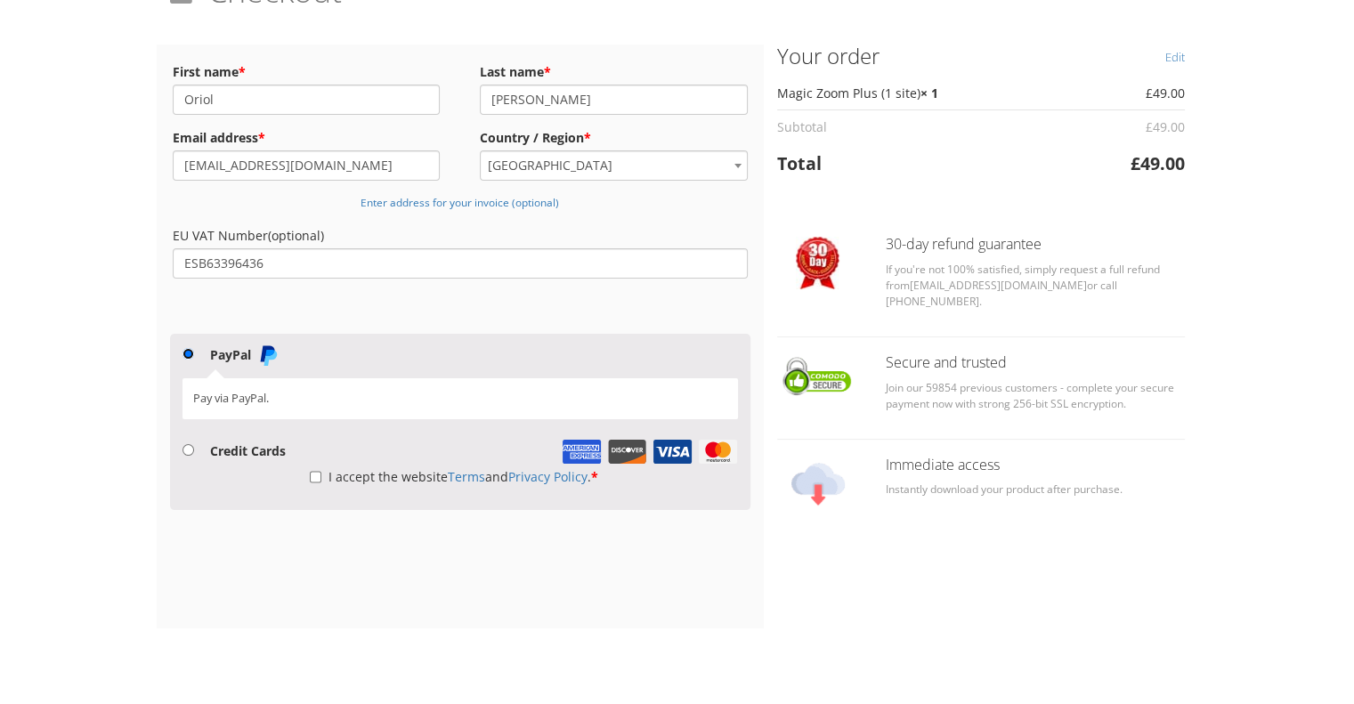
scroll to position [145, 0]
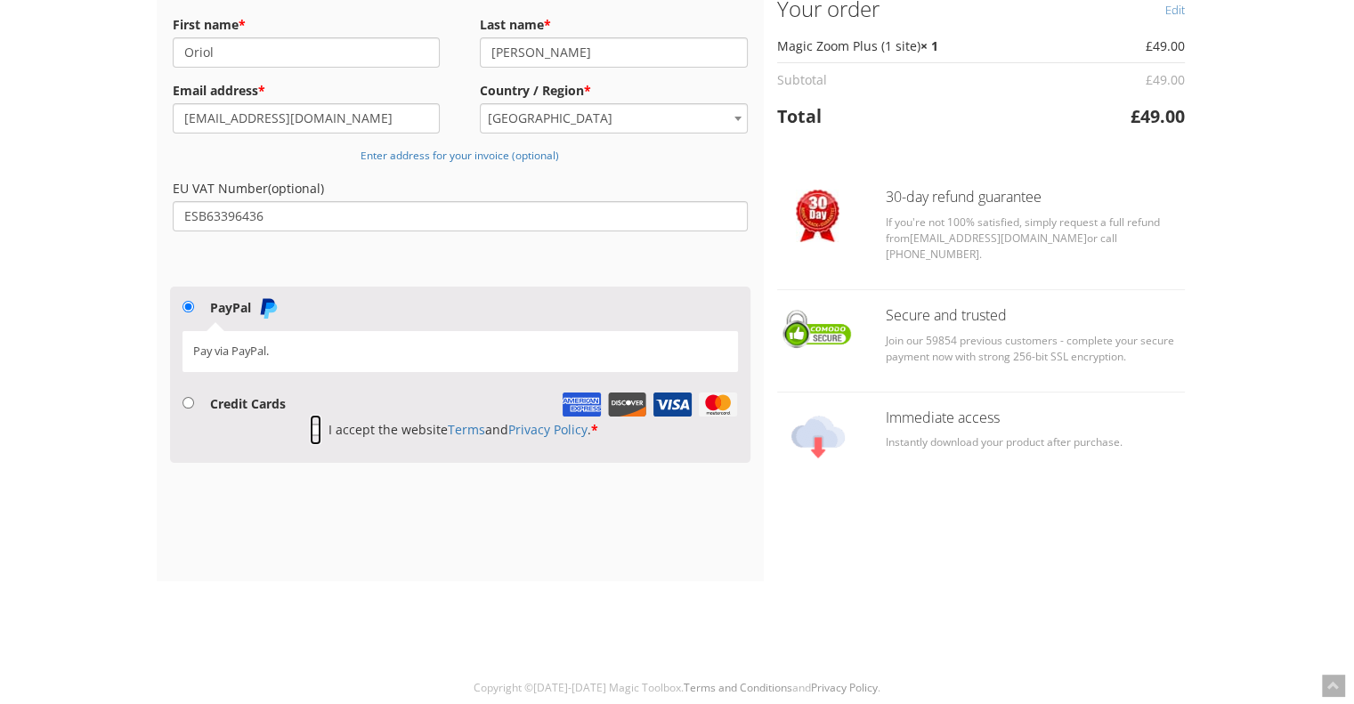
click at [310, 430] on input "I accept the website Terms and Privacy Policy . *" at bounding box center [316, 430] width 12 height 30
checkbox input "true"
click at [190, 402] on input "Credit Cards" at bounding box center [188, 403] width 12 height 12
radio input "true"
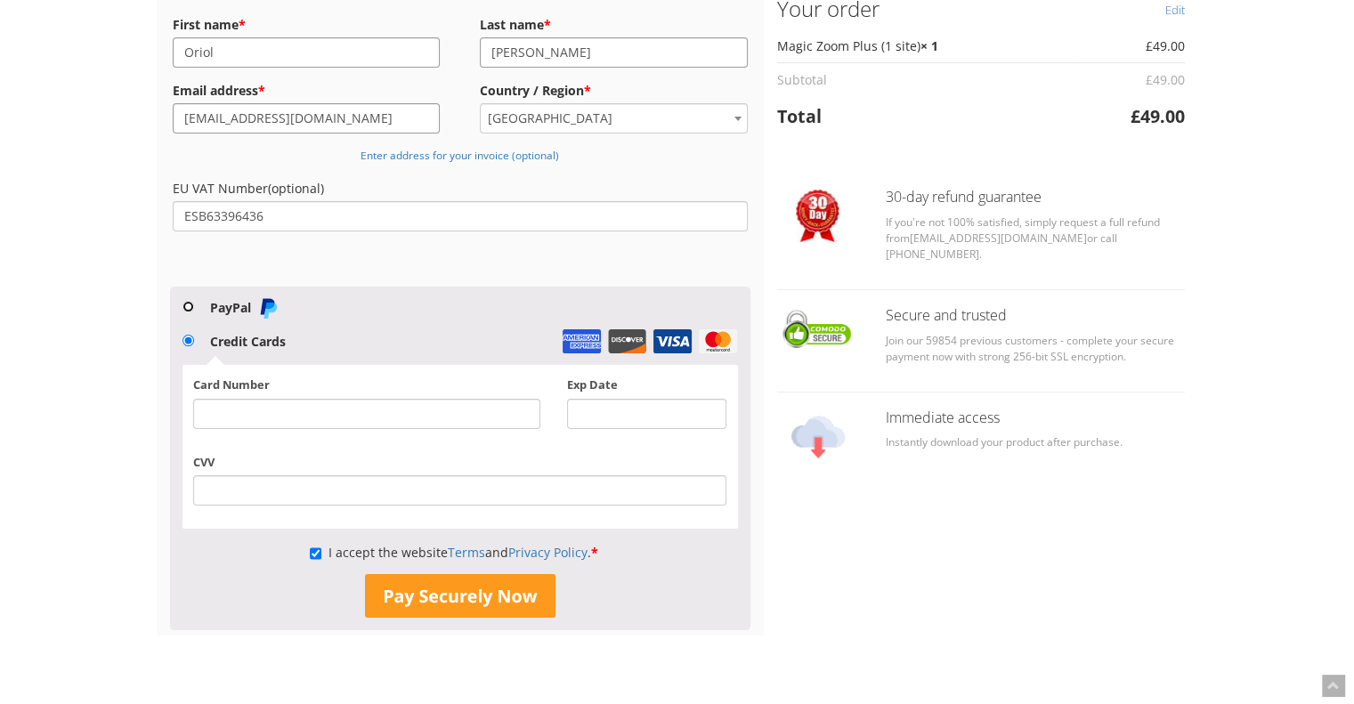
click at [184, 305] on input "PayPal" at bounding box center [188, 307] width 12 height 12
radio input "true"
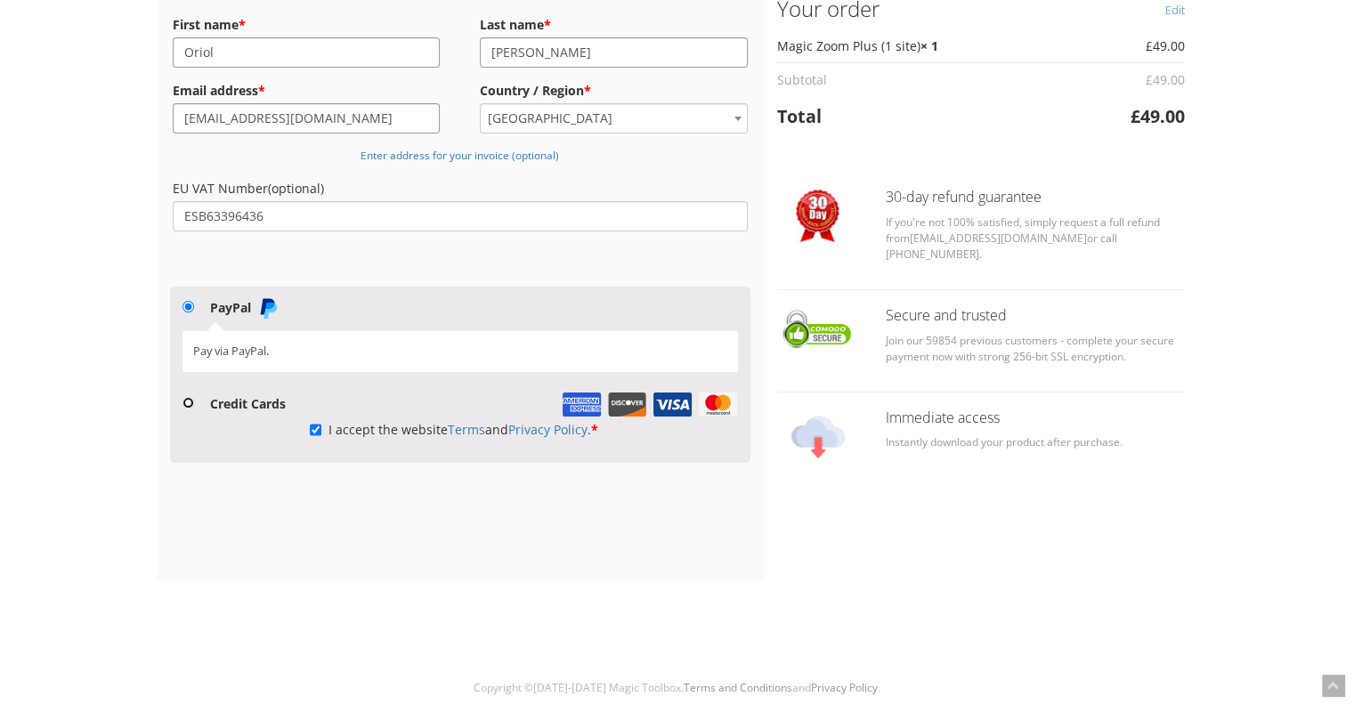
click at [183, 403] on input "Credit Cards" at bounding box center [188, 403] width 12 height 12
radio input "true"
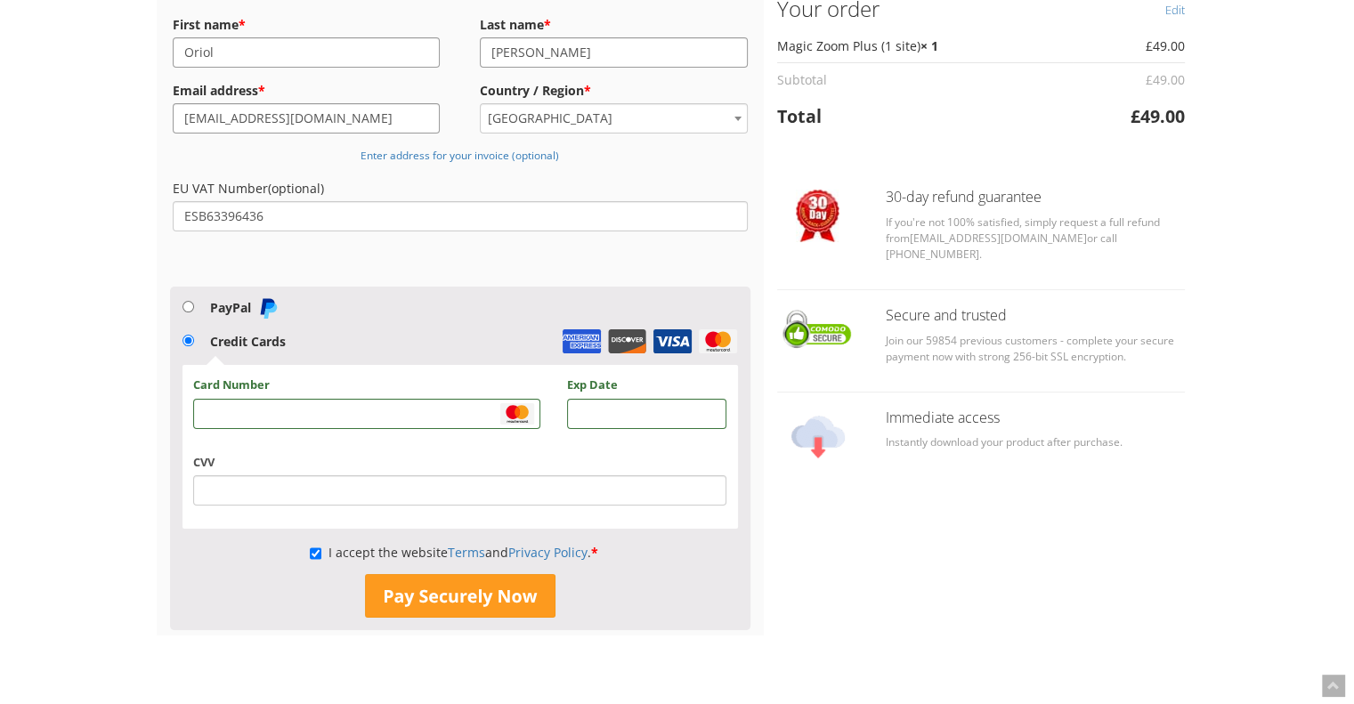
click at [393, 514] on div "CVV" at bounding box center [460, 485] width 560 height 63
click at [393, 500] on div at bounding box center [459, 490] width 533 height 30
click at [395, 588] on button "Pay Securely Now" at bounding box center [460, 596] width 190 height 45
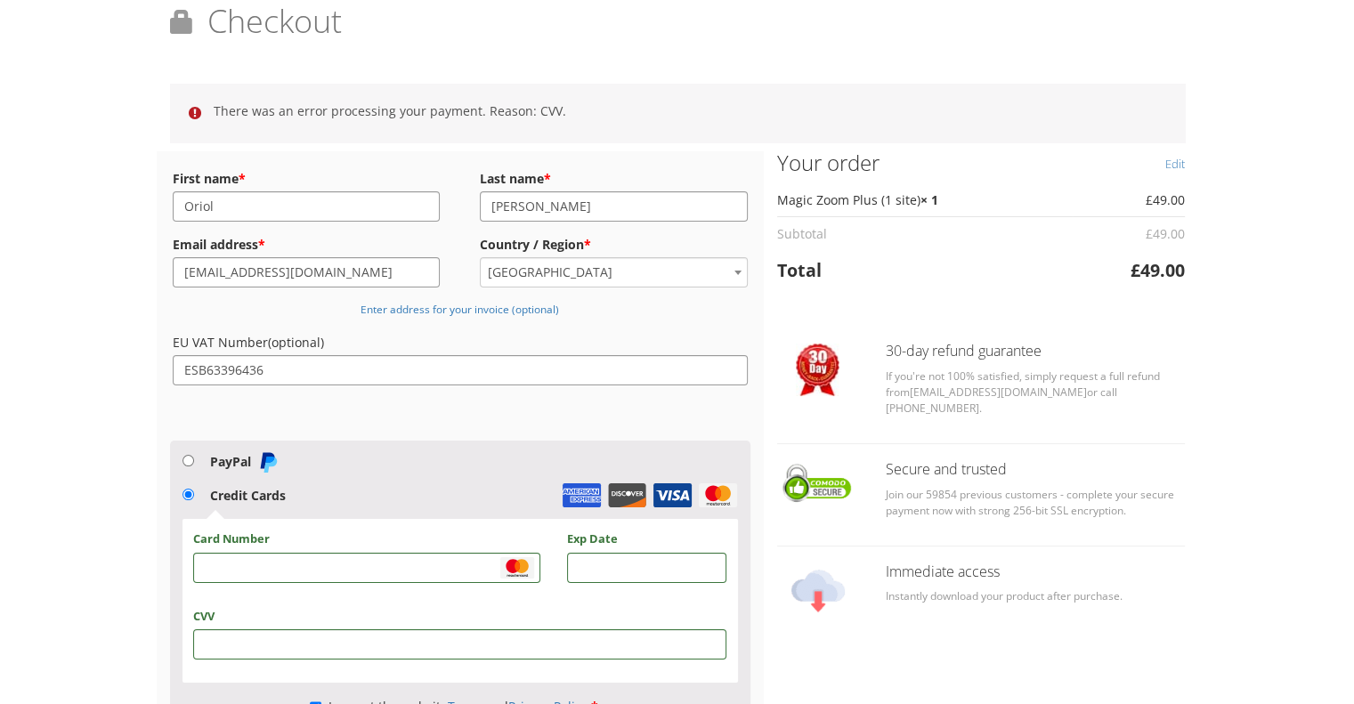
scroll to position [61, 0]
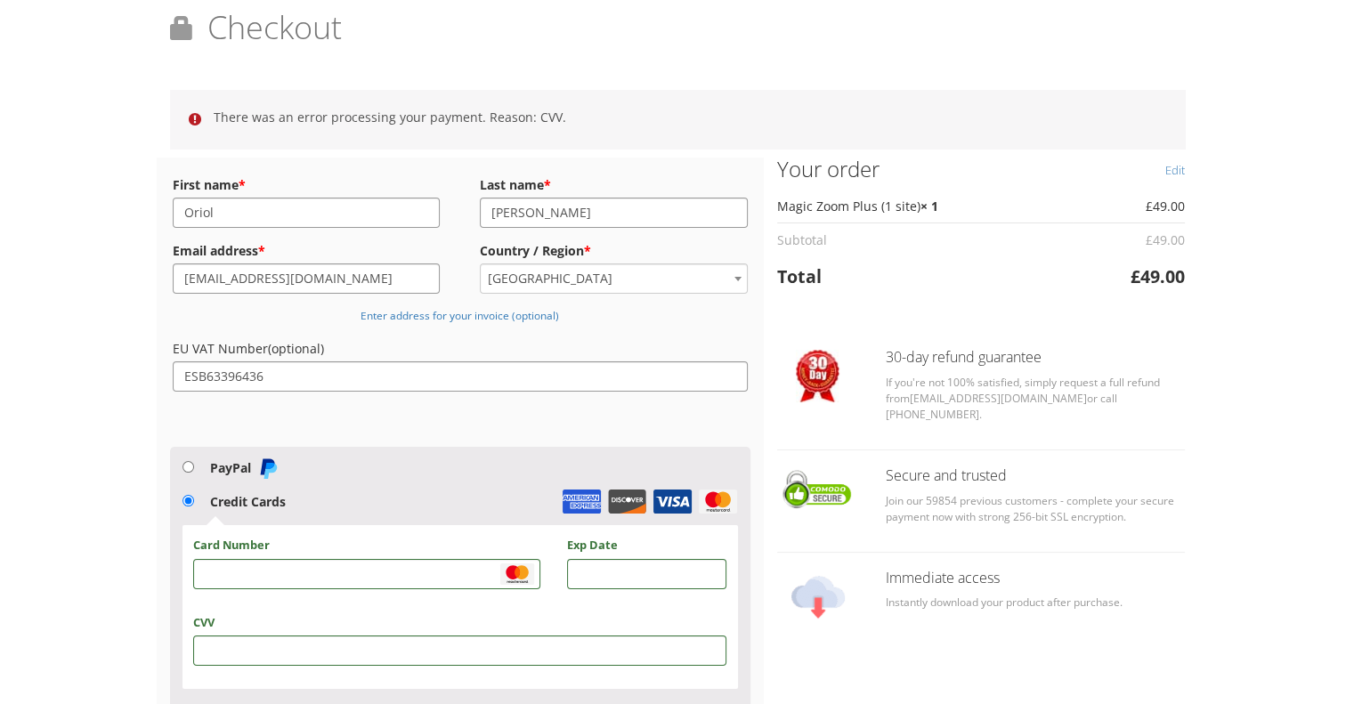
click at [351, 122] on li "There was an error processing your payment. Reason: CVV." at bounding box center [687, 117] width 946 height 20
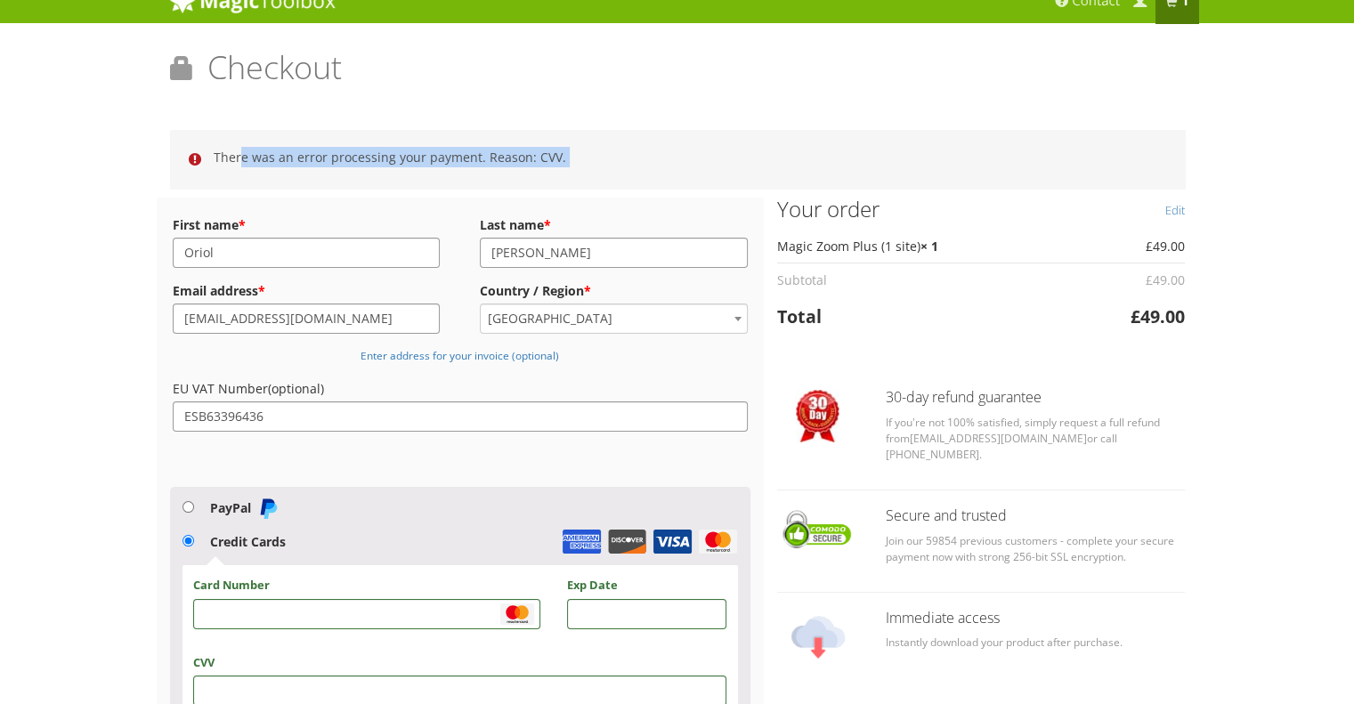
scroll to position [0, 0]
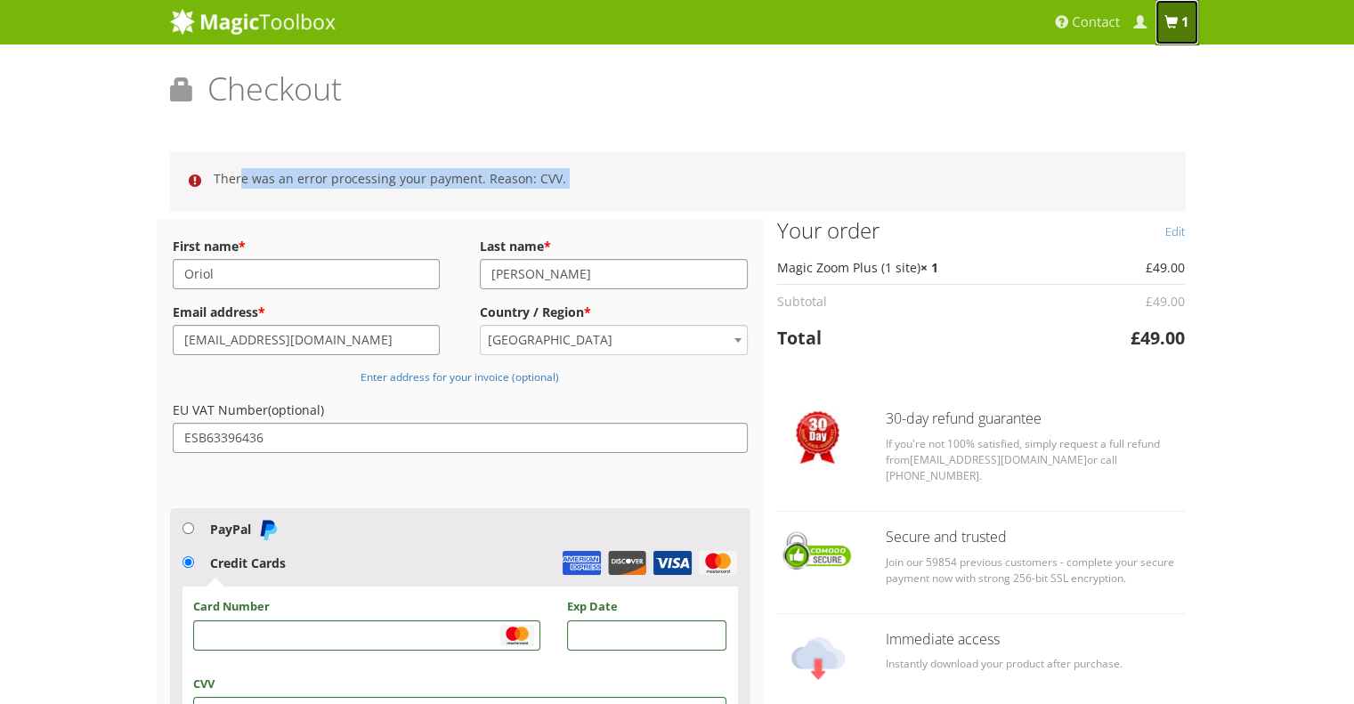
click at [1188, 18] on b "1 item" at bounding box center [1185, 22] width 8 height 18
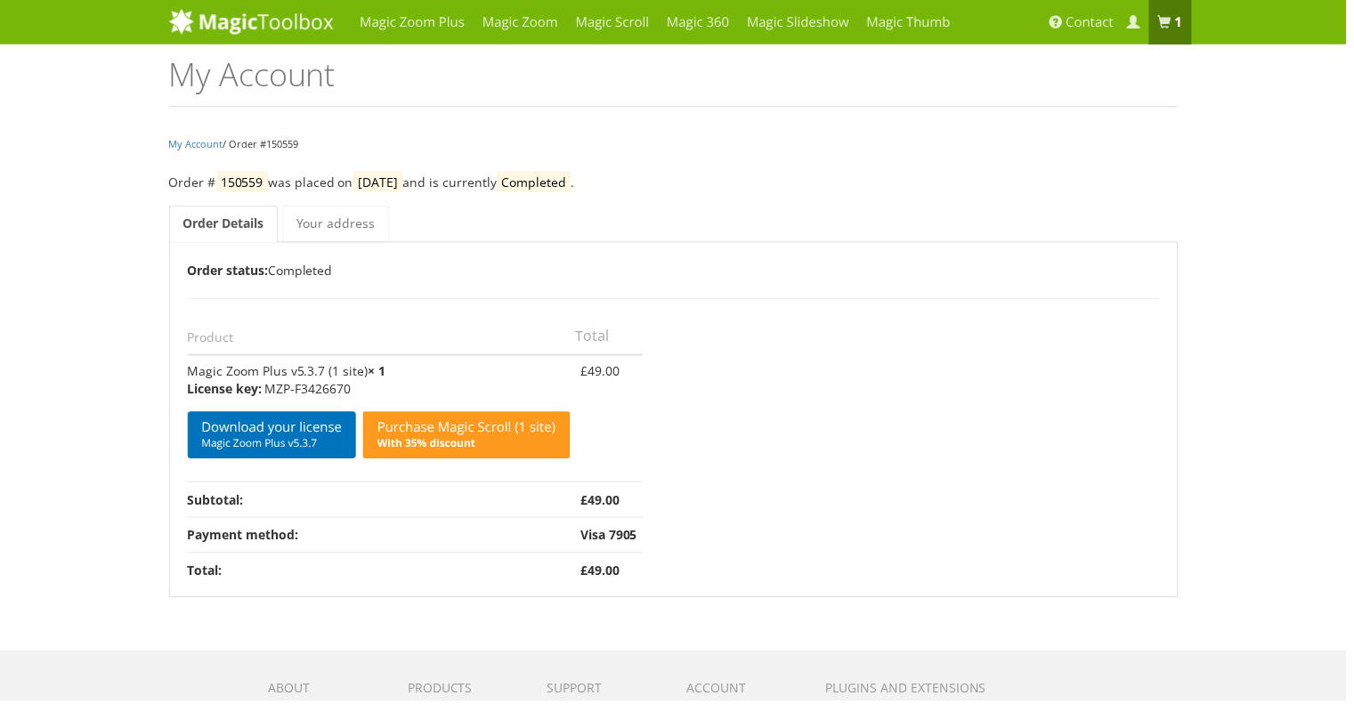
click at [248, 430] on link "Download your license Magic Zoom Plus v5.3.7" at bounding box center [274, 437] width 170 height 47
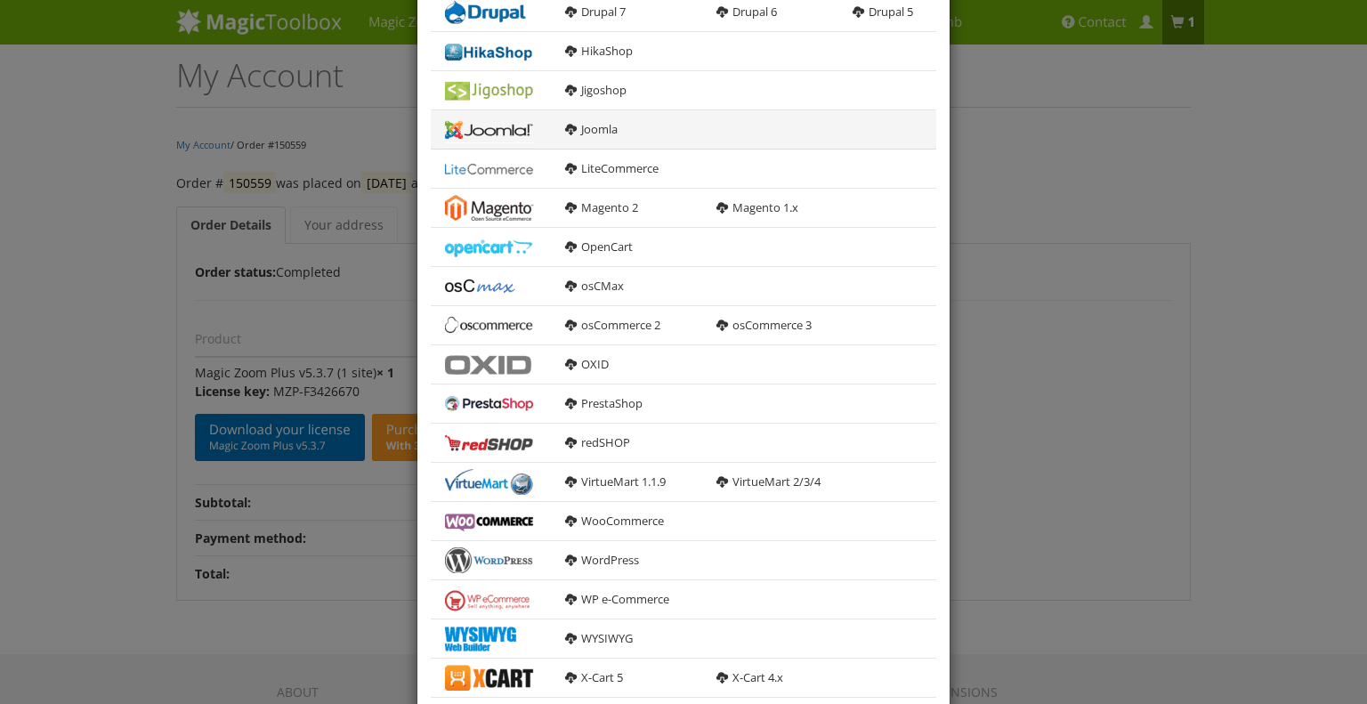
scroll to position [474, 0]
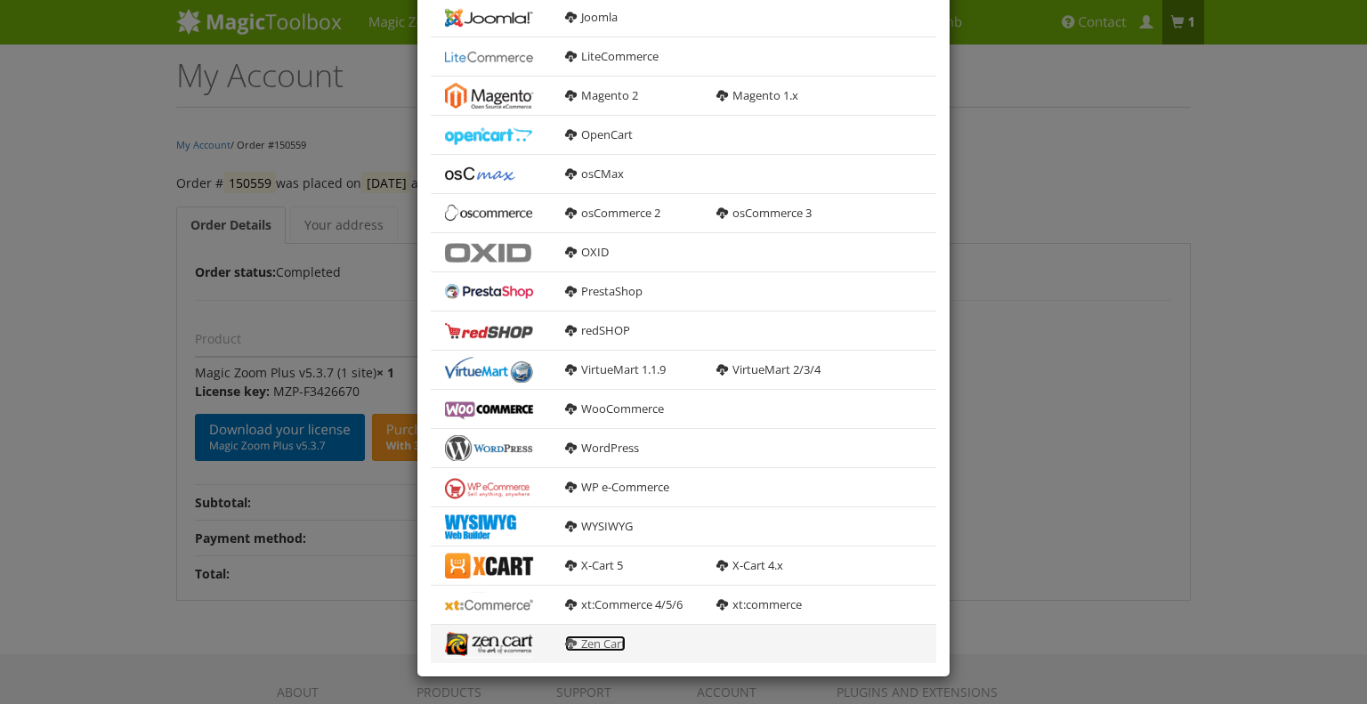
click at [585, 639] on link "Zen Cart" at bounding box center [595, 644] width 61 height 16
